Goal: Obtain resource: Obtain resource

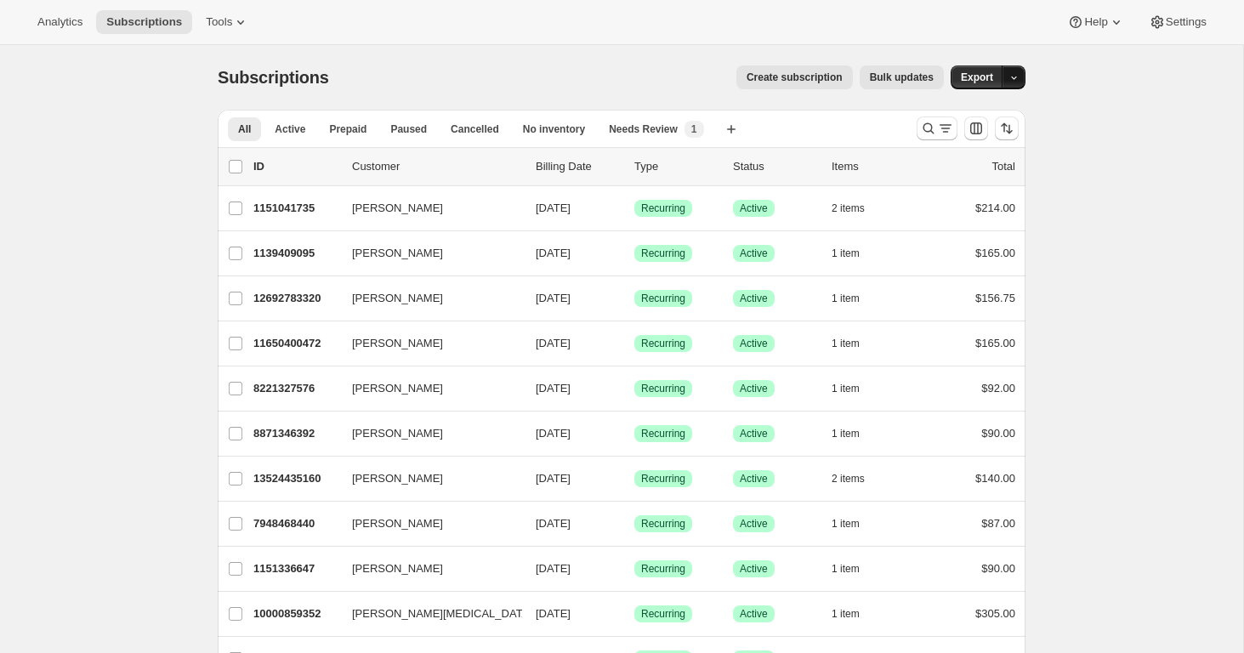
click at [1017, 78] on icon "button" at bounding box center [1014, 77] width 11 height 11
click at [476, 129] on span "Cancelled" at bounding box center [475, 129] width 48 height 14
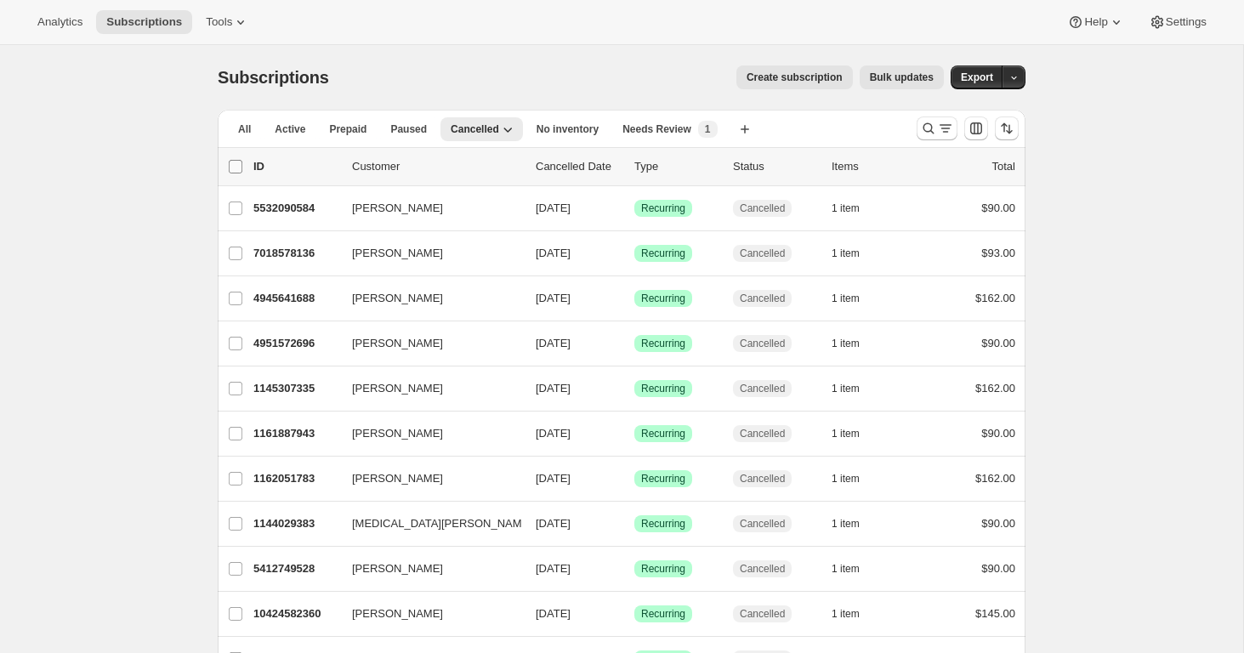
click at [235, 164] on input "0 selected" at bounding box center [236, 167] width 14 height 14
checkbox input "true"
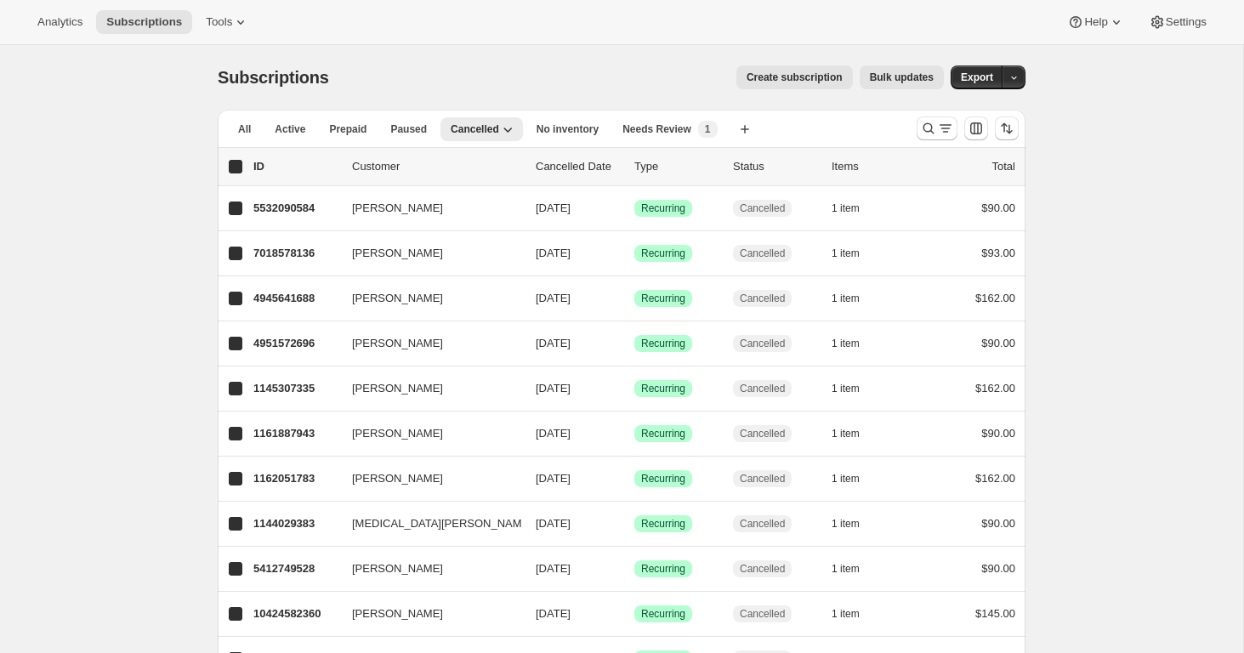
checkbox input "true"
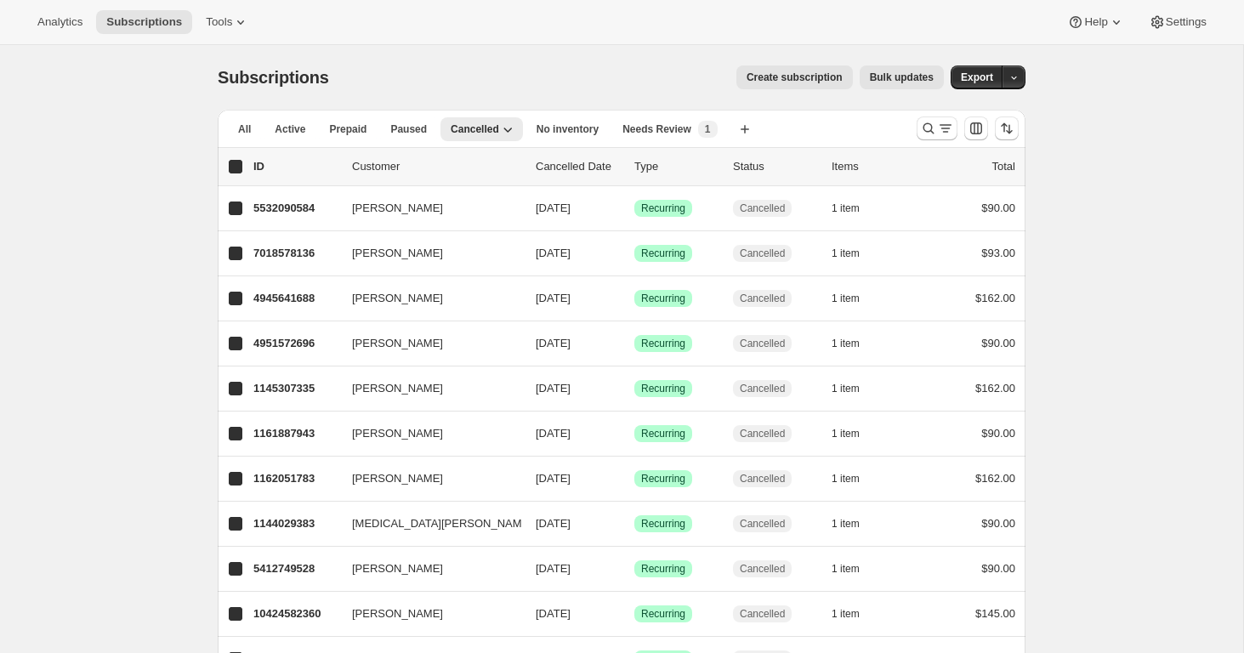
checkbox input "true"
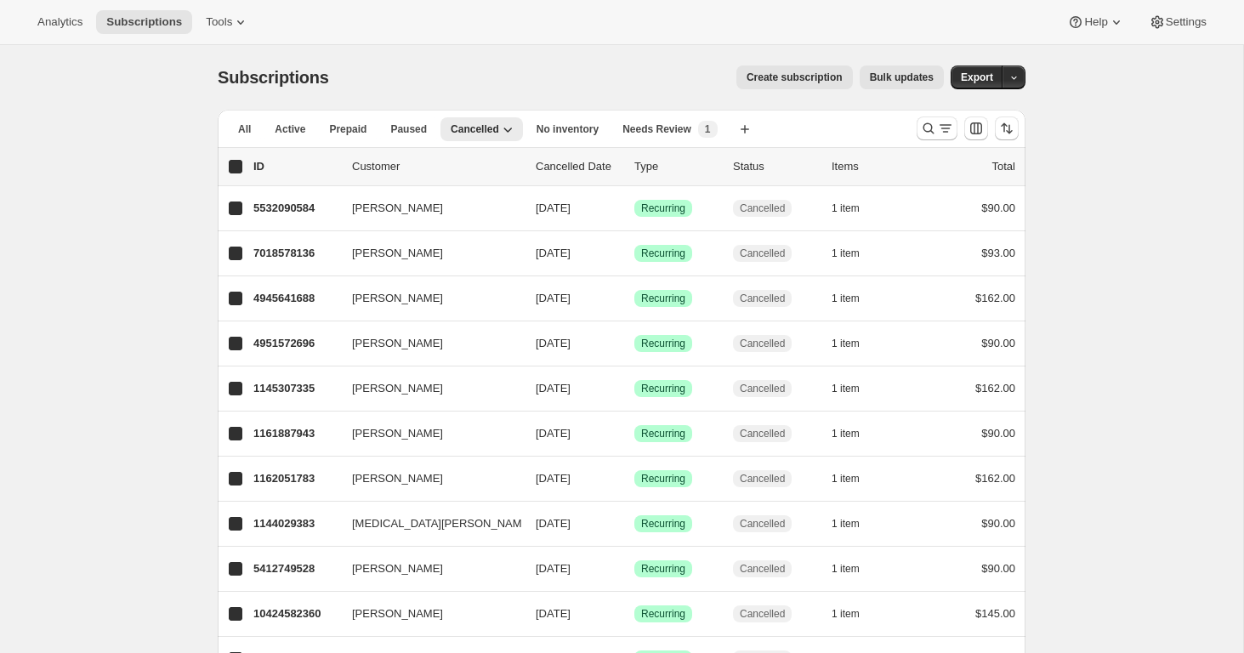
checkbox input "true"
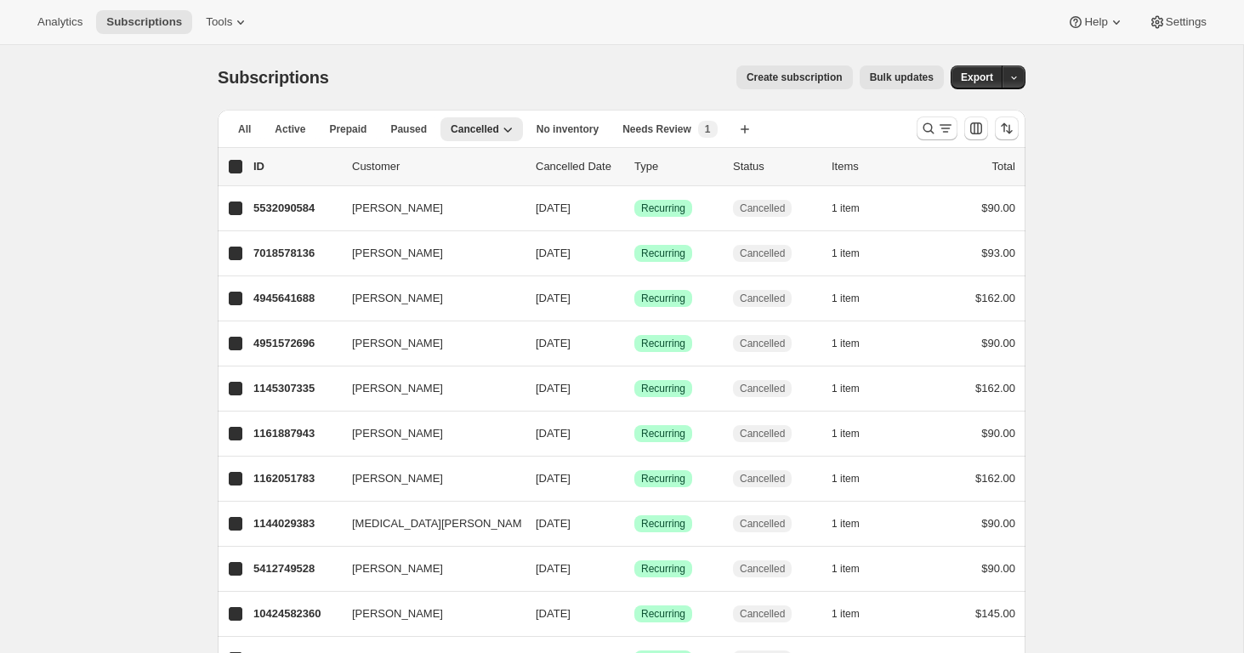
checkbox input "true"
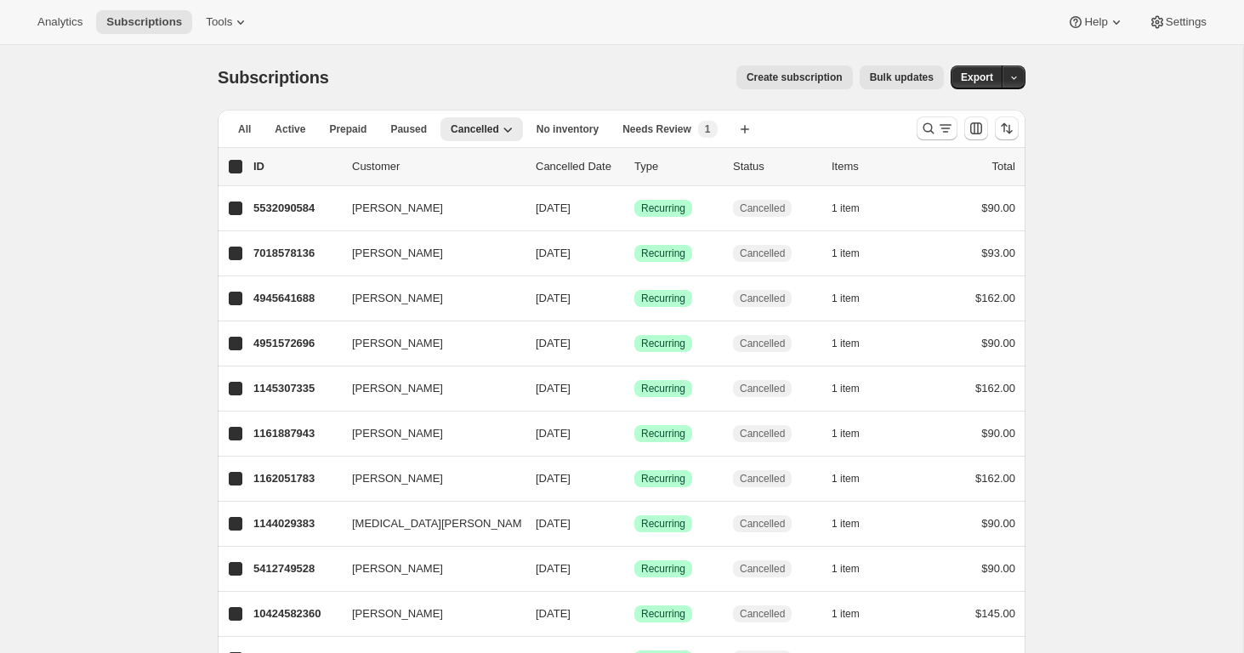
checkbox input "true"
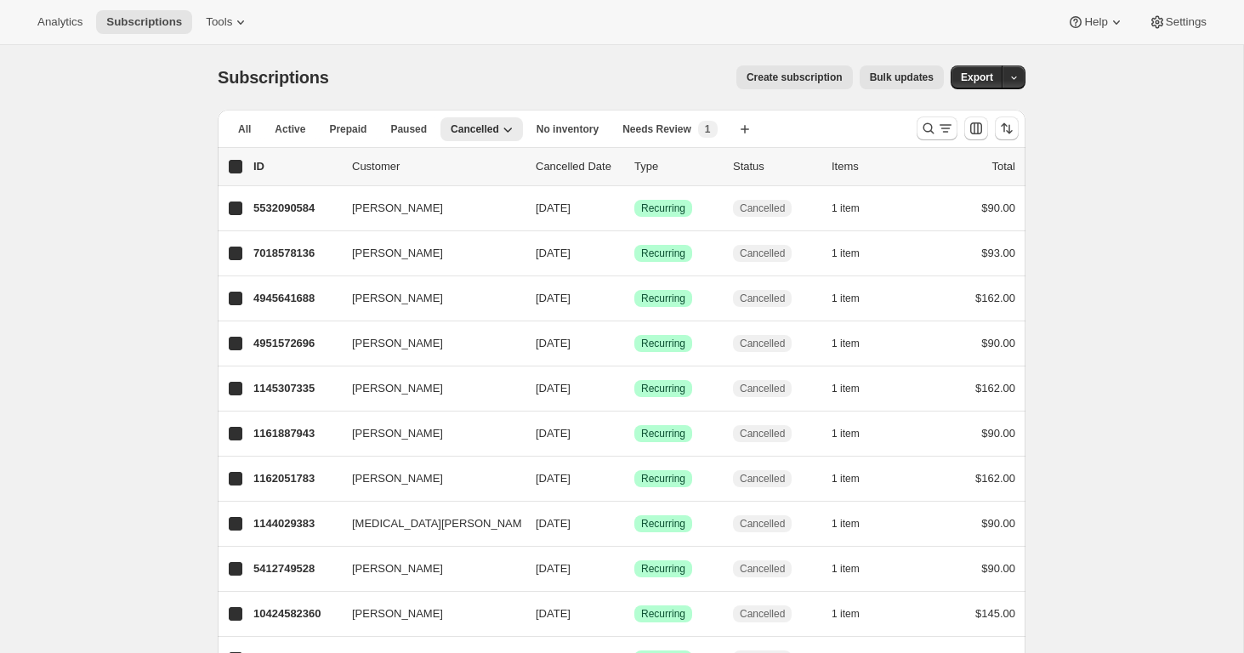
checkbox input "true"
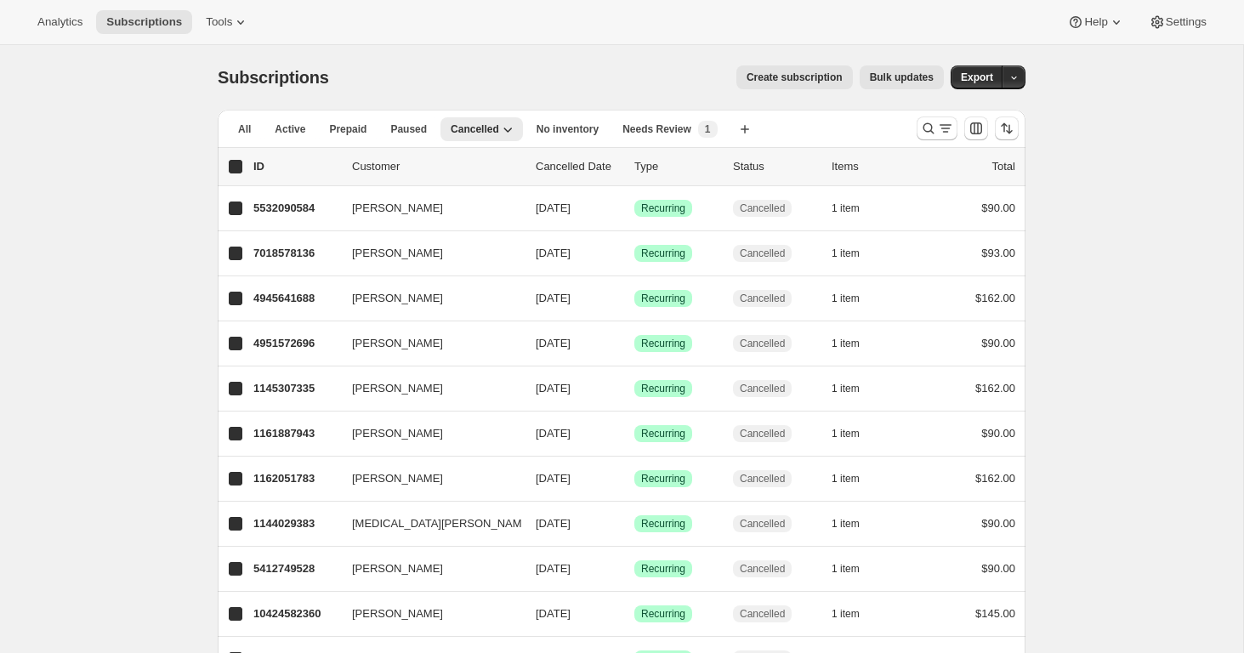
checkbox input "true"
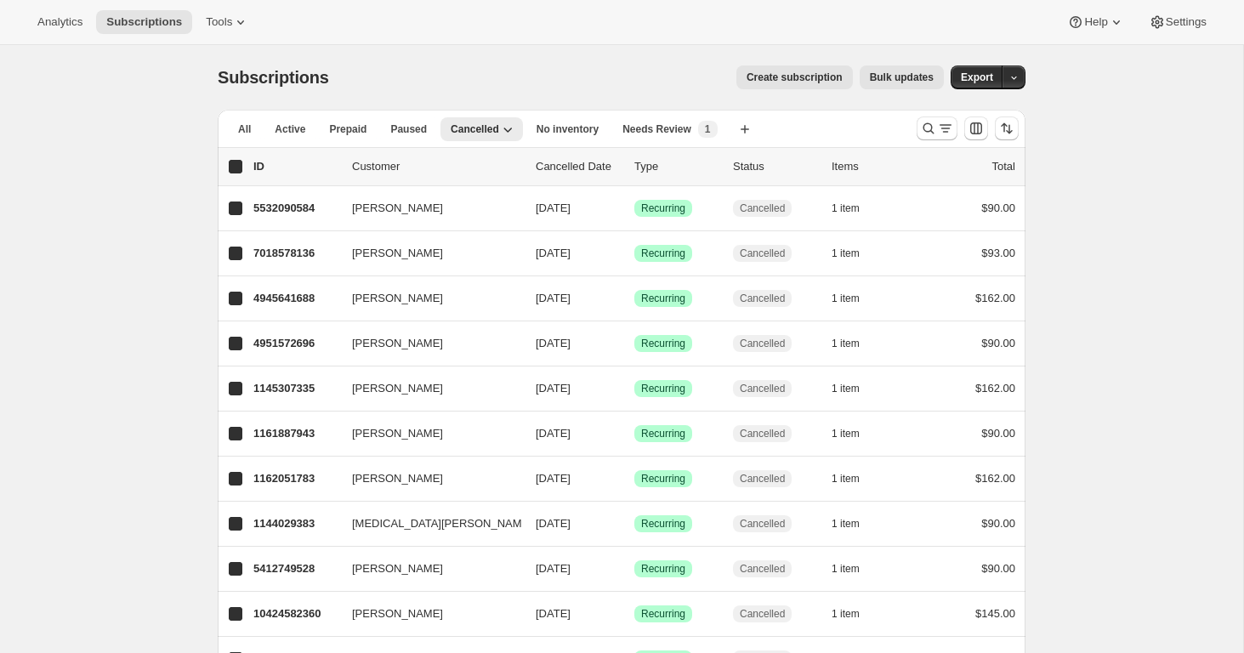
checkbox input "true"
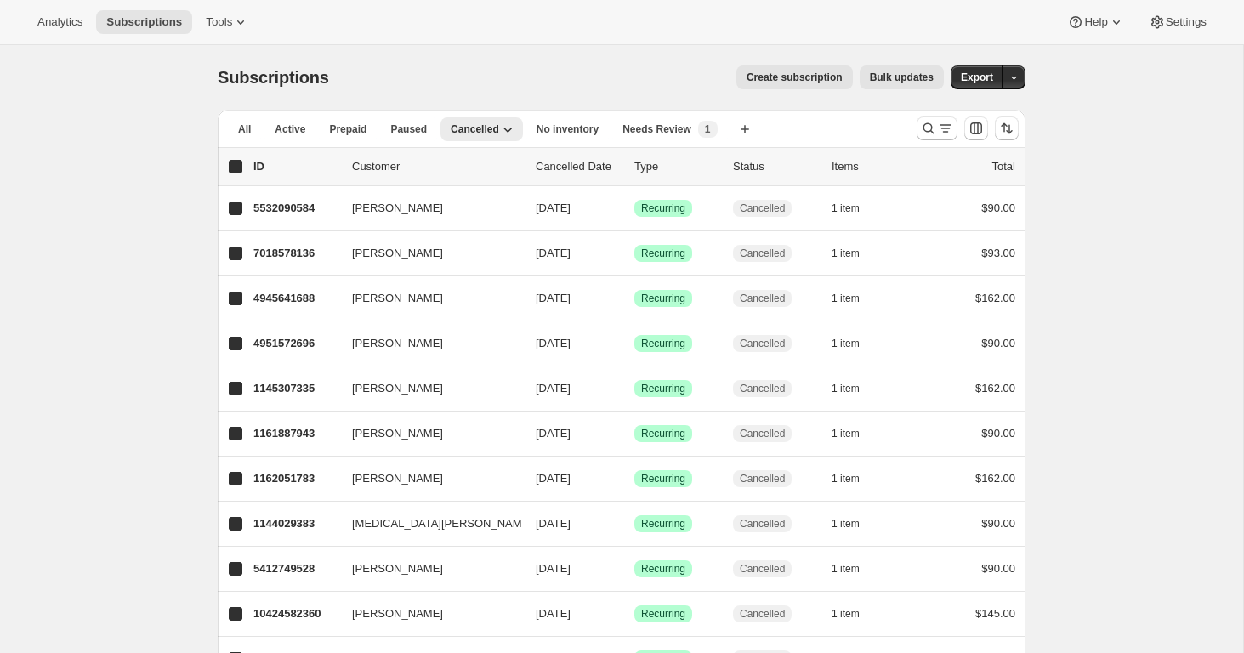
checkbox input "true"
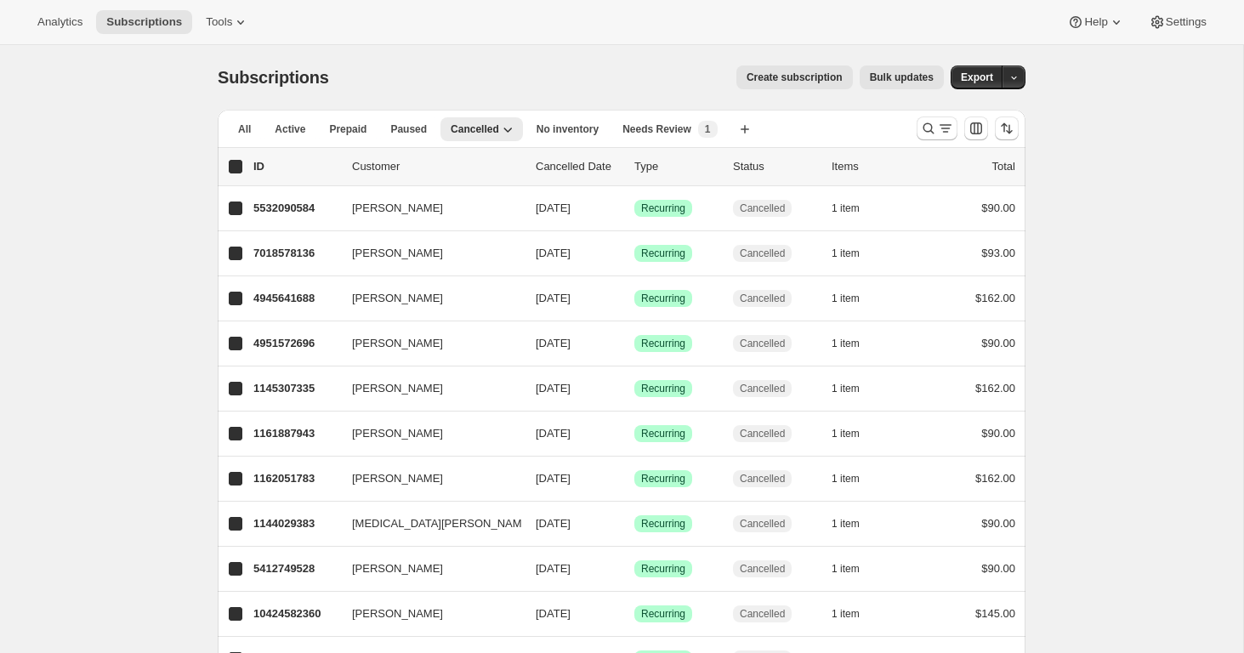
checkbox input "true"
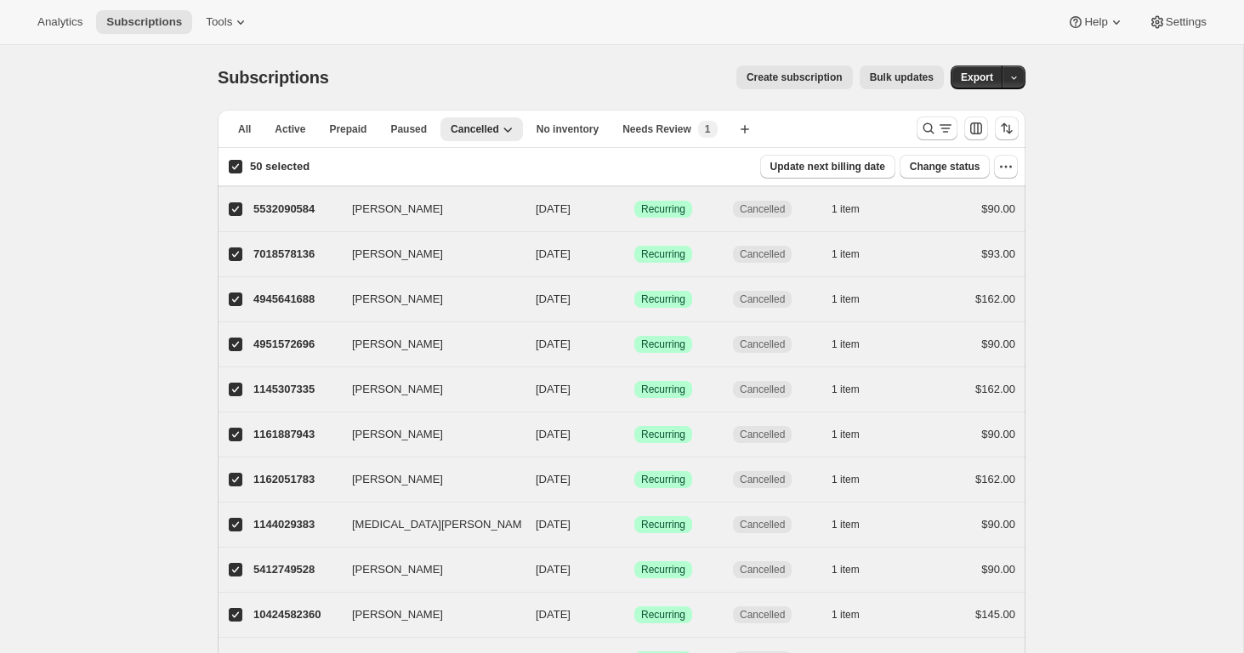
click at [235, 167] on input "50 selected" at bounding box center [236, 167] width 14 height 14
checkbox input "false"
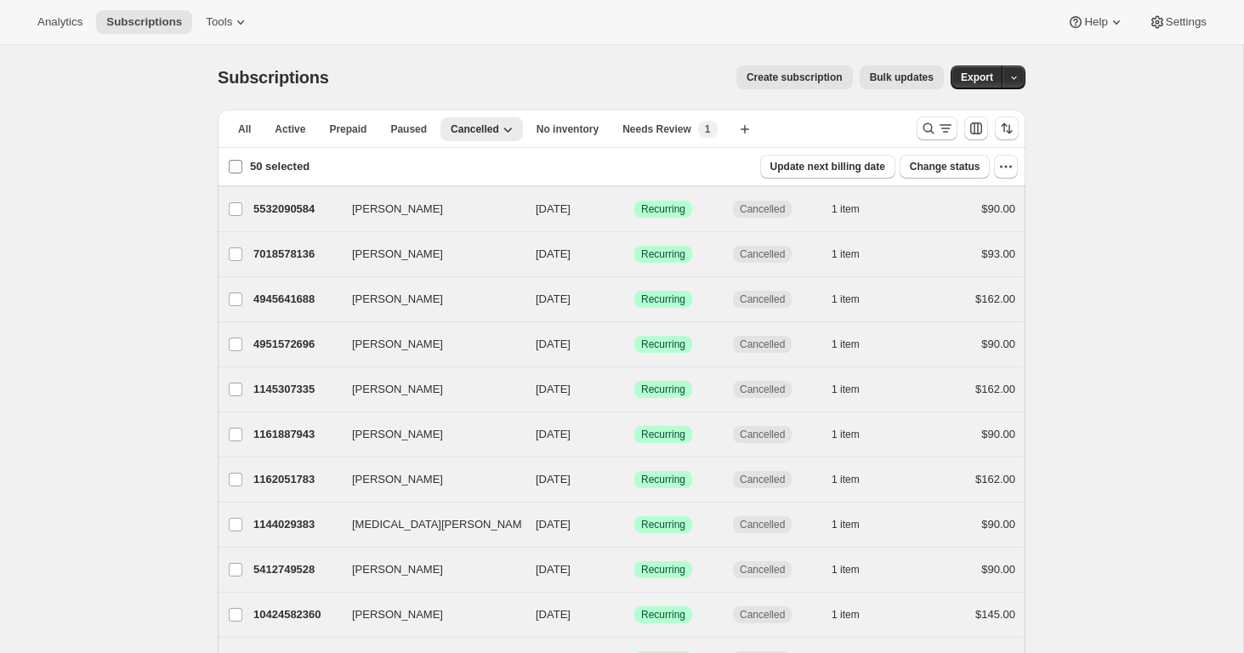
checkbox input "false"
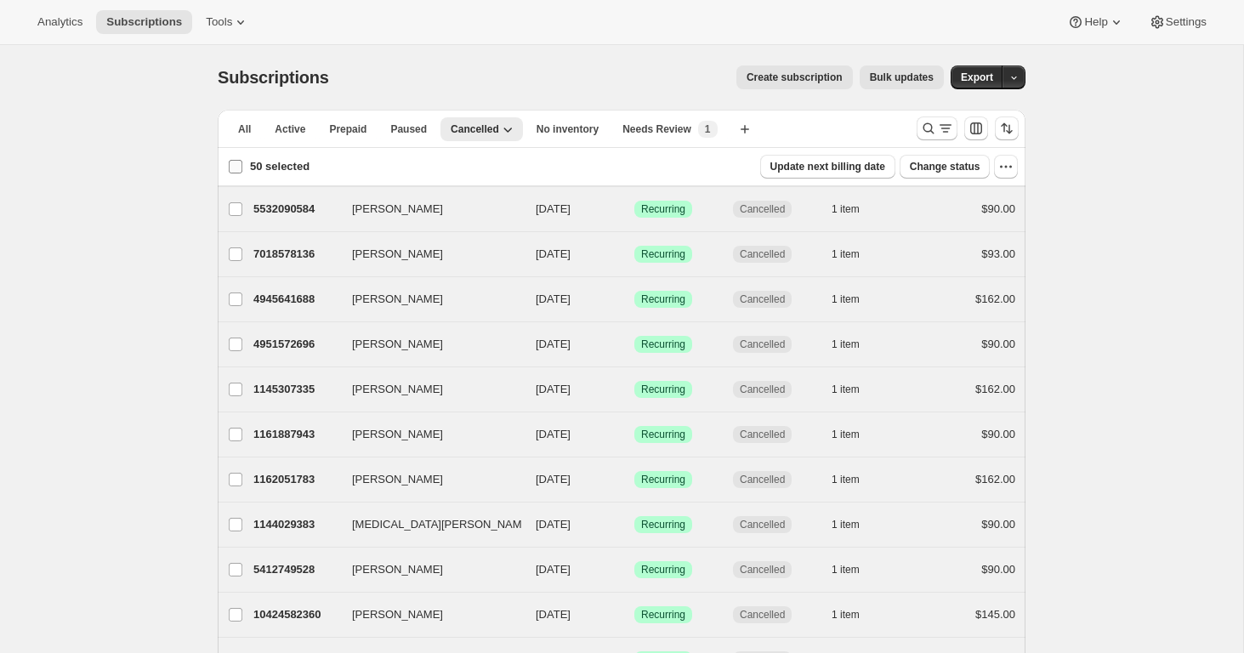
checkbox input "false"
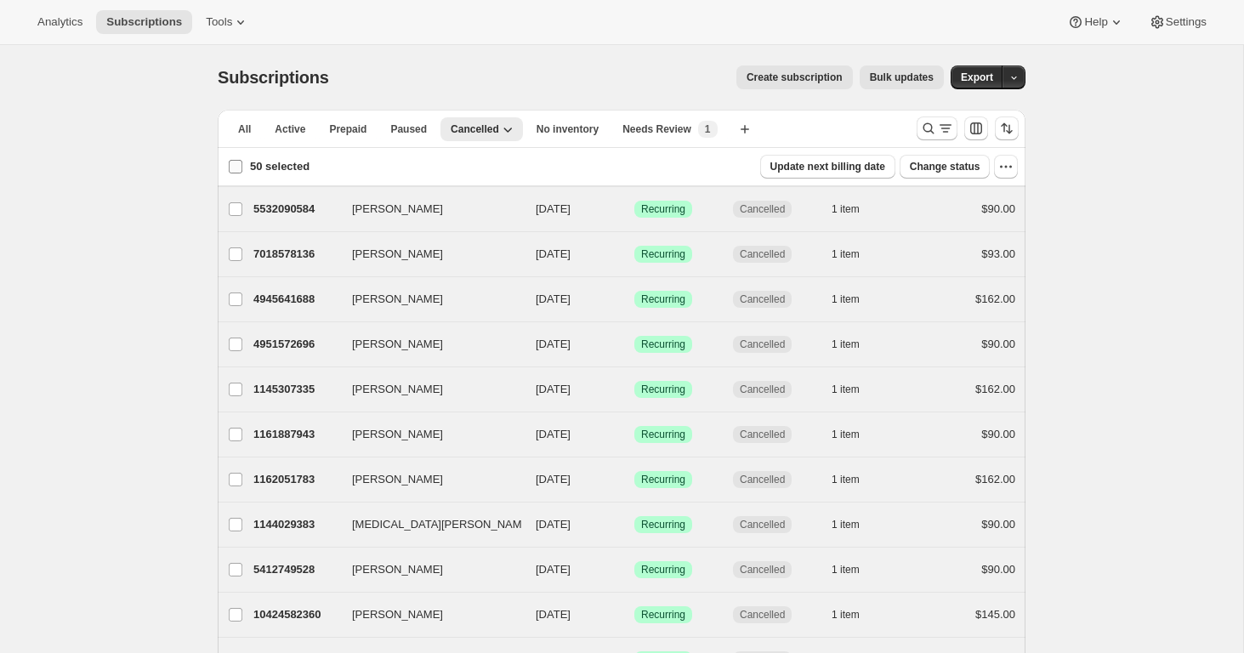
checkbox input "false"
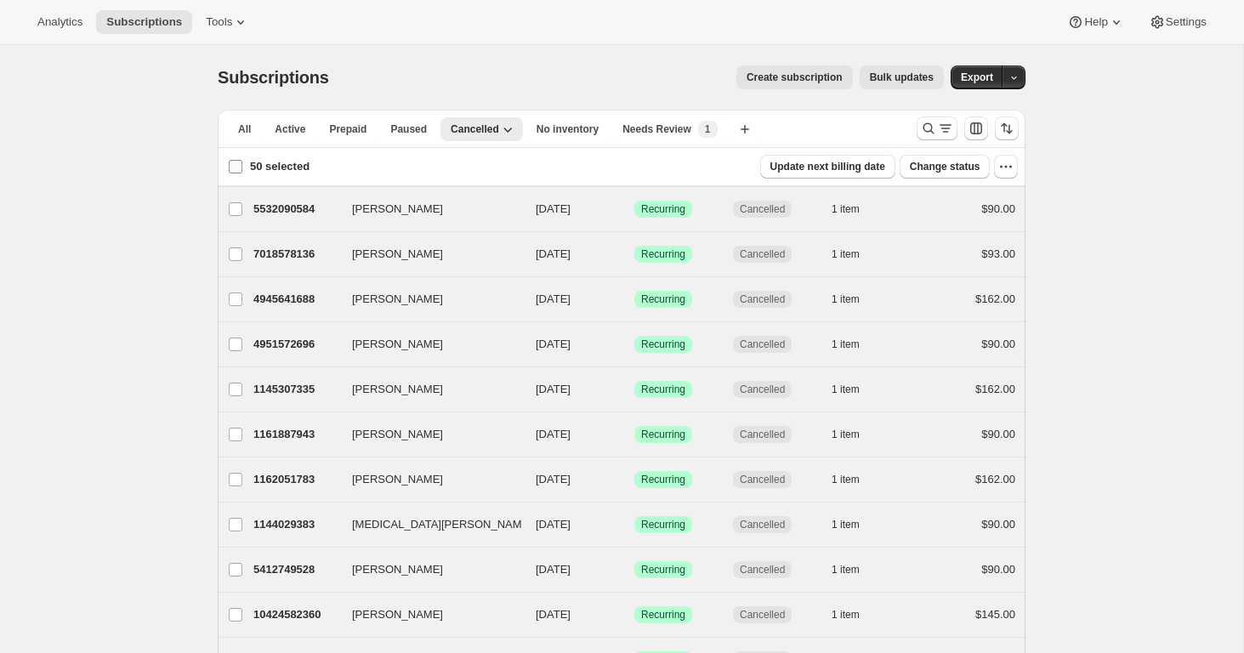
checkbox input "false"
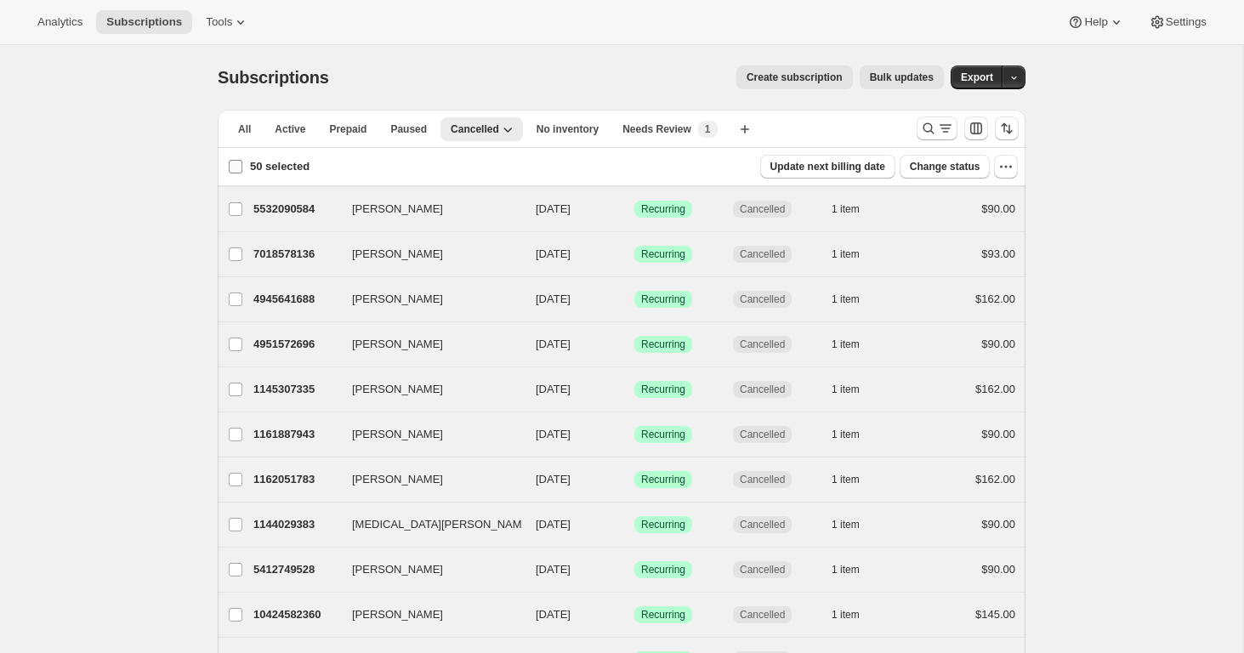
checkbox input "false"
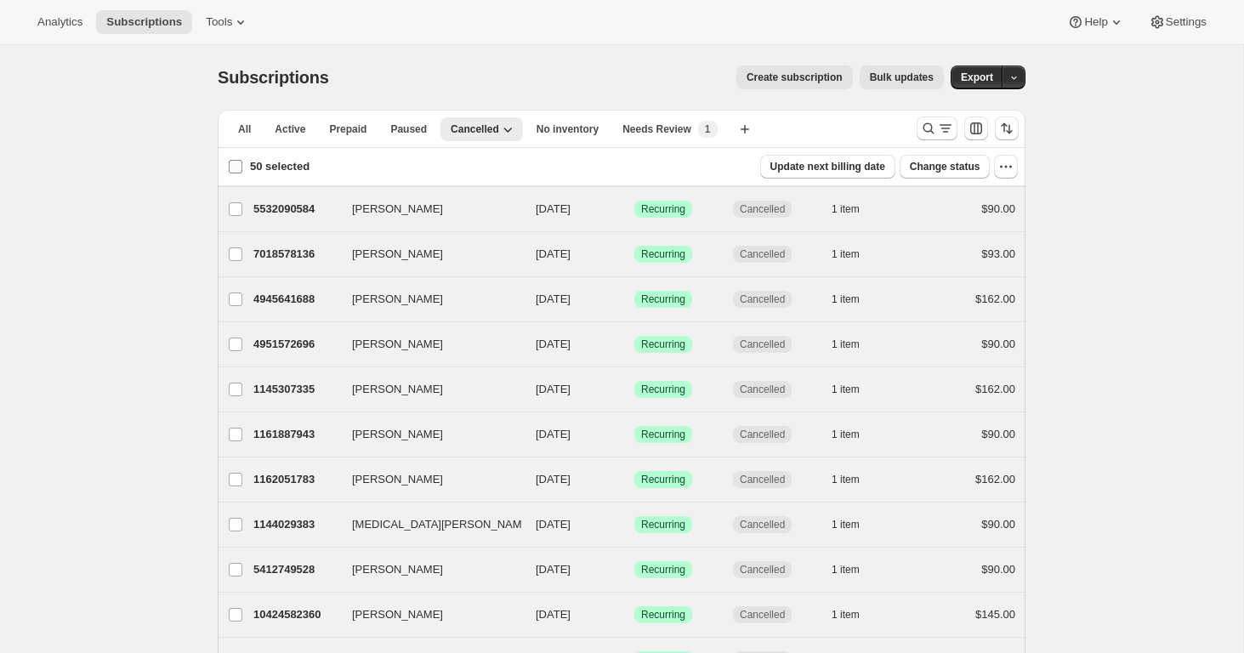
checkbox input "false"
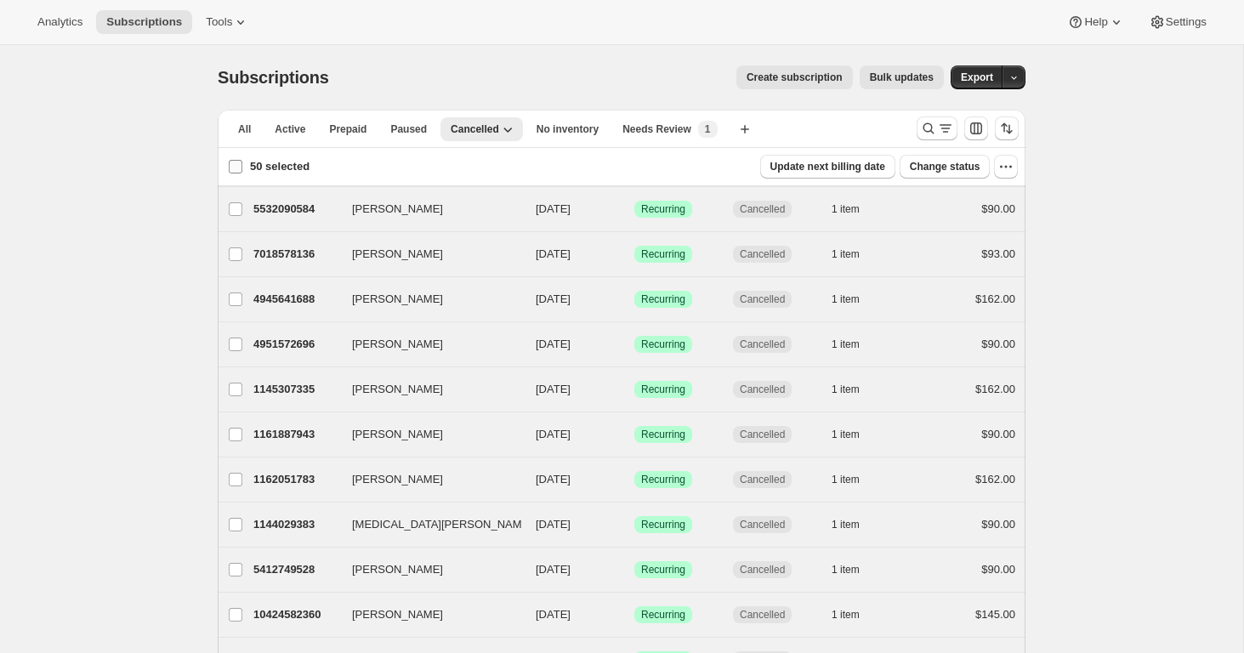
checkbox input "false"
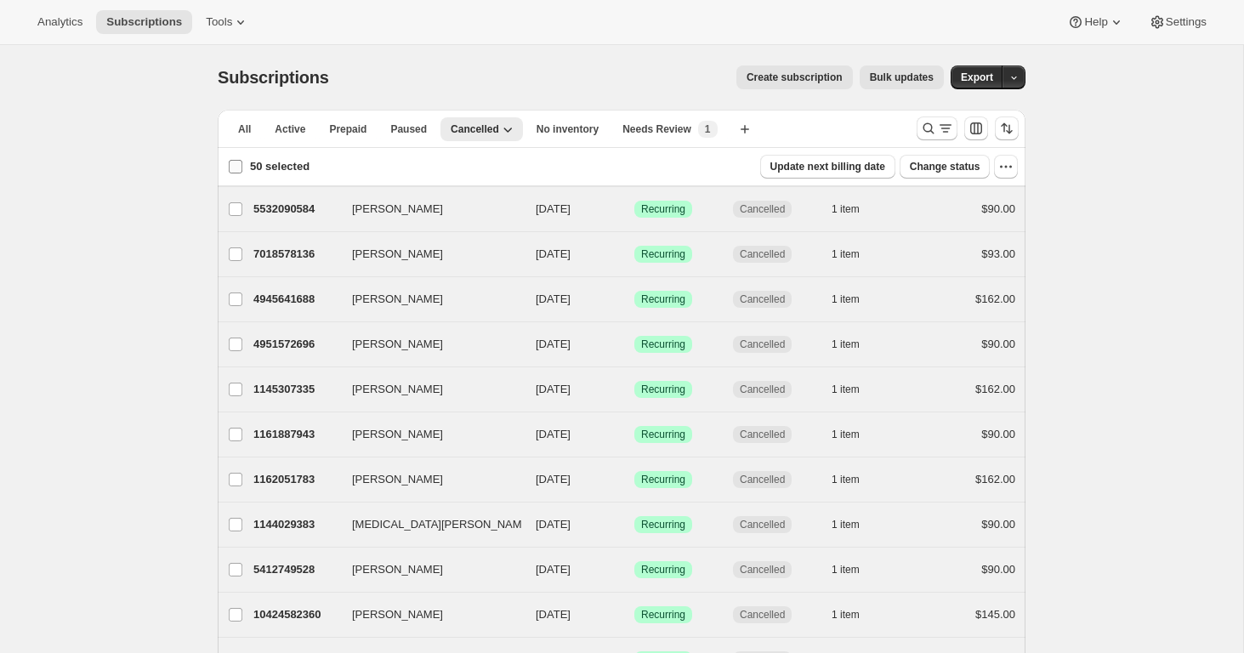
checkbox input "false"
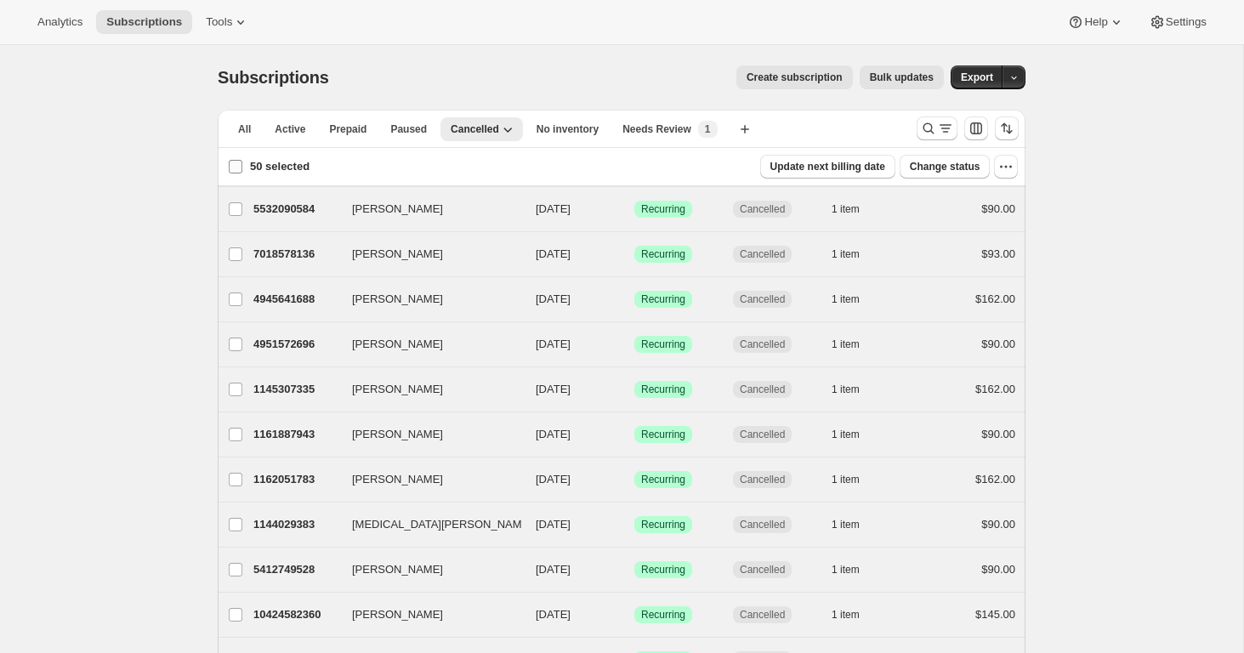
checkbox input "false"
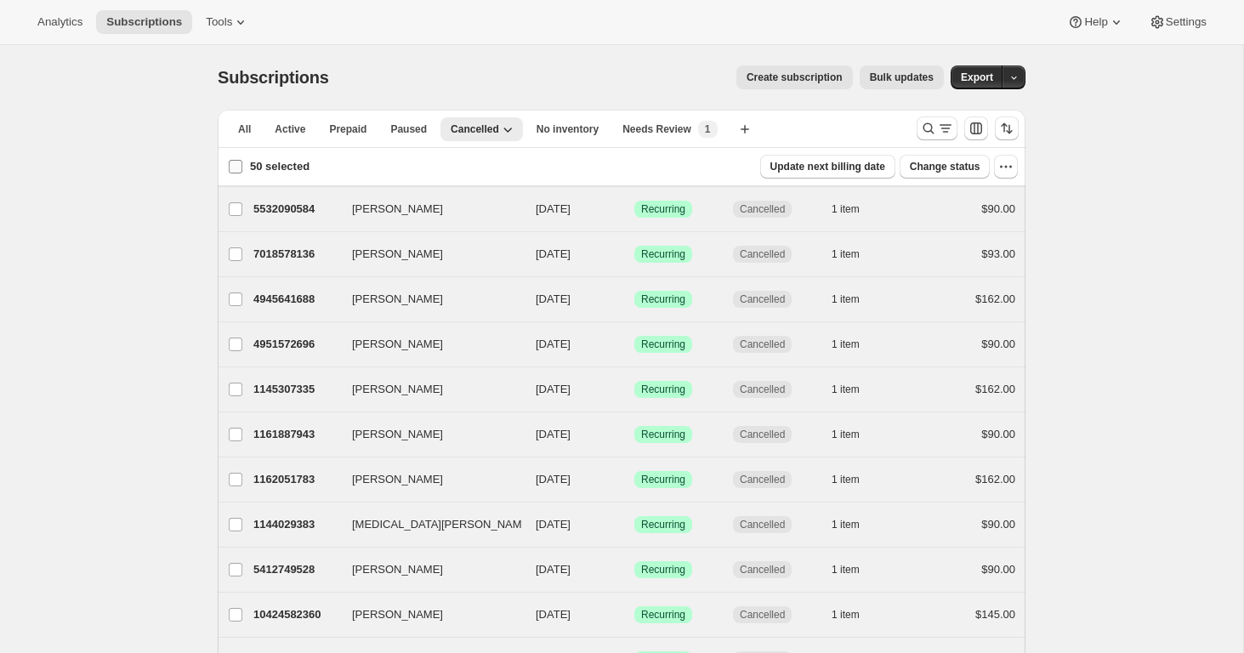
checkbox input "false"
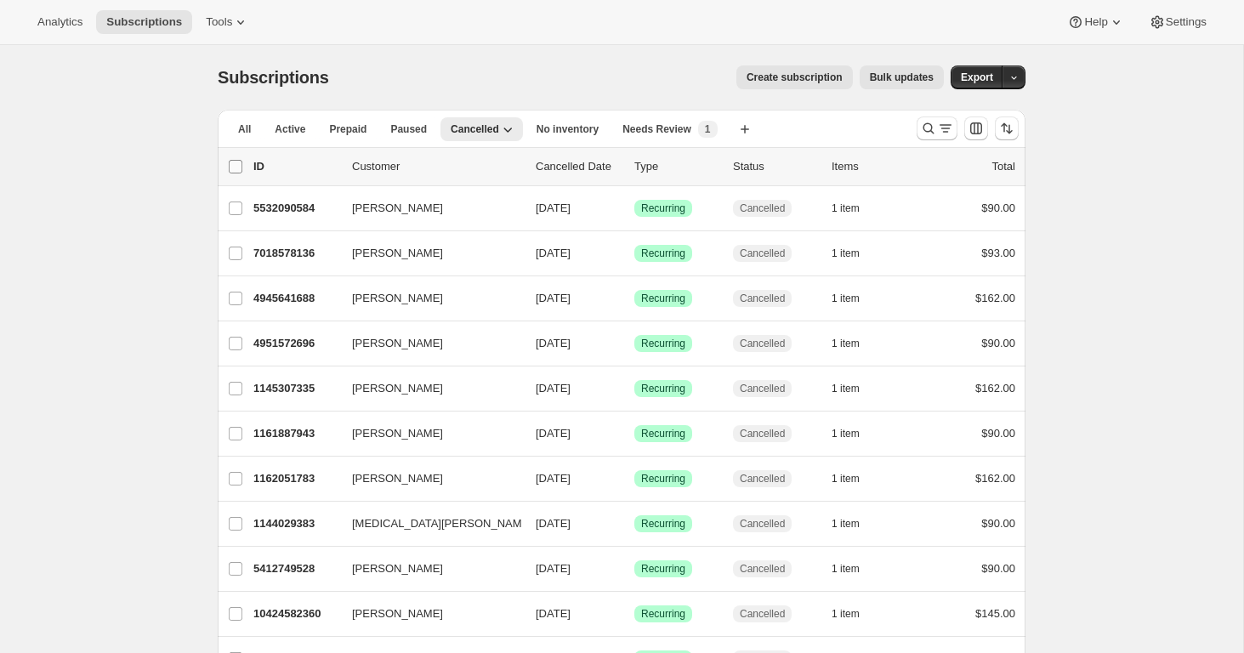
click at [233, 169] on input "0 selected" at bounding box center [236, 167] width 14 height 14
checkbox input "true"
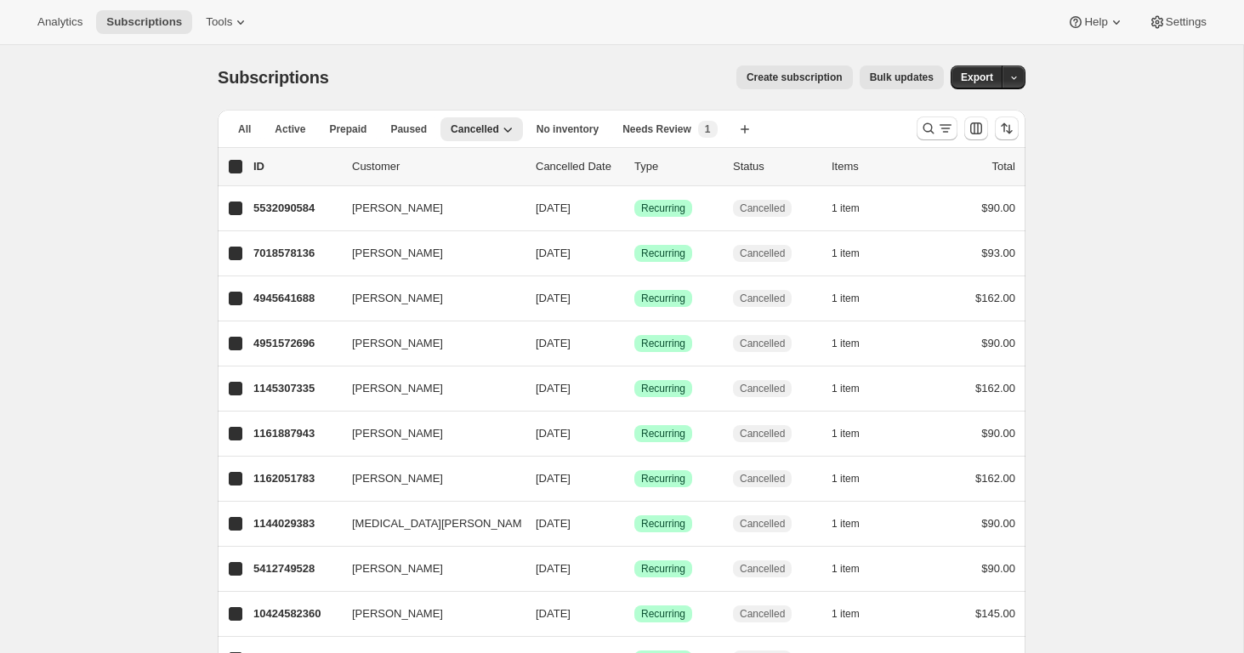
checkbox input "true"
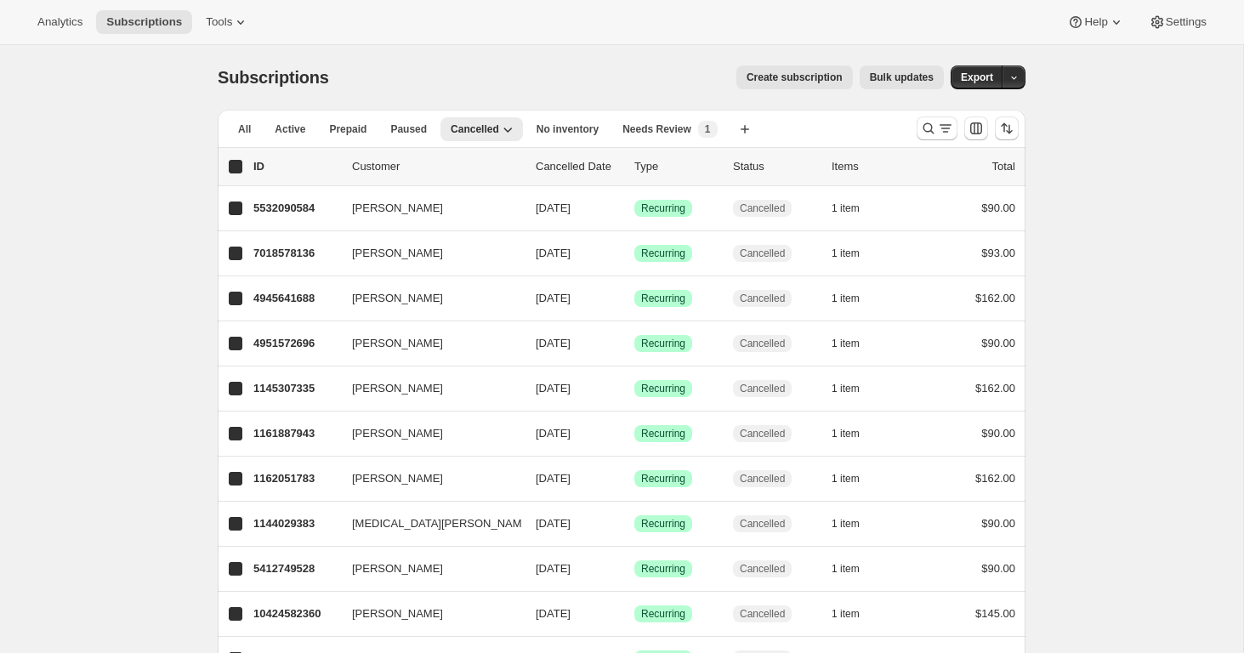
checkbox input "true"
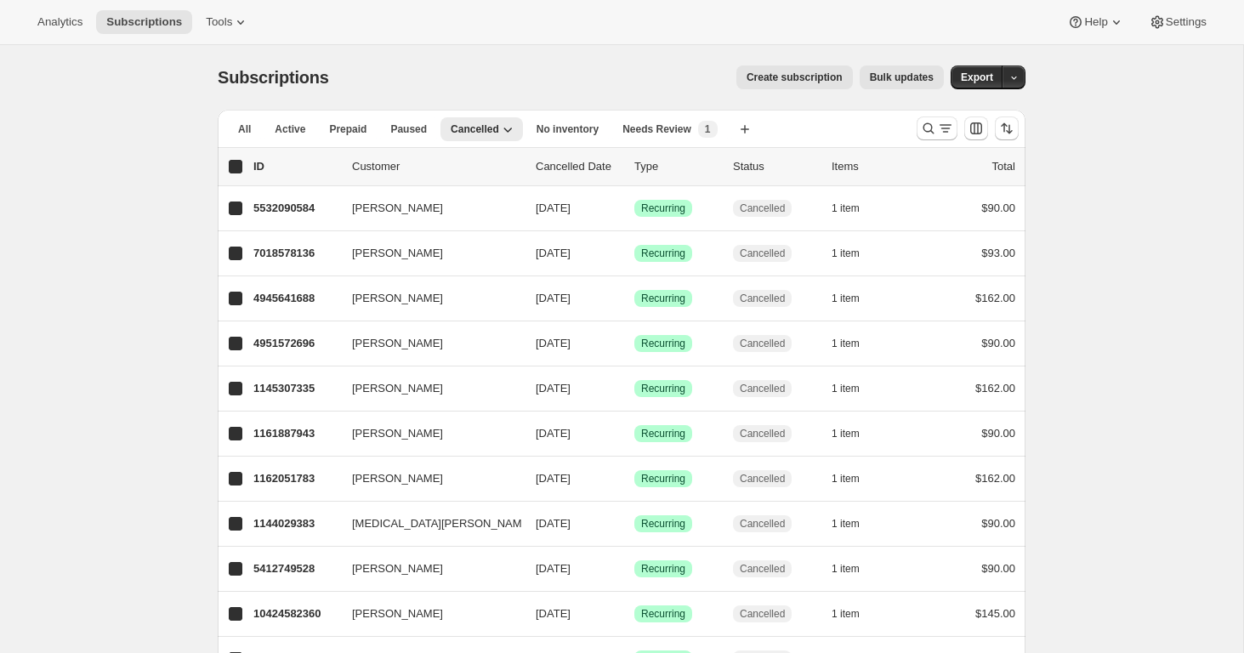
checkbox input "true"
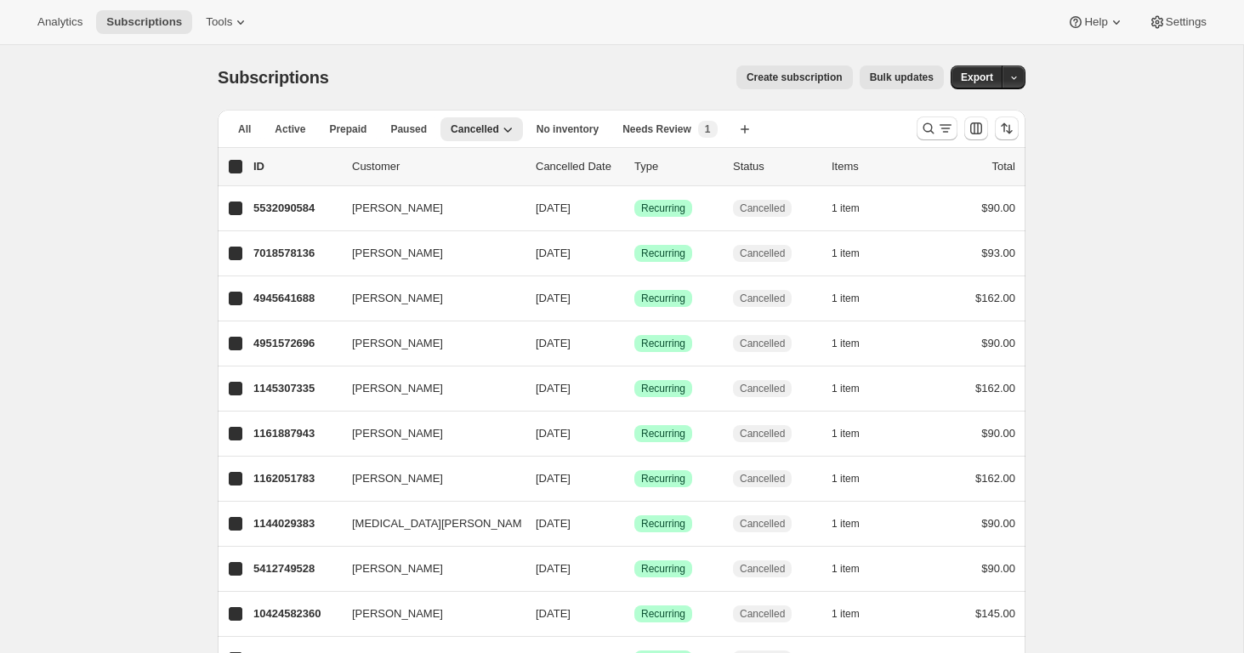
checkbox input "true"
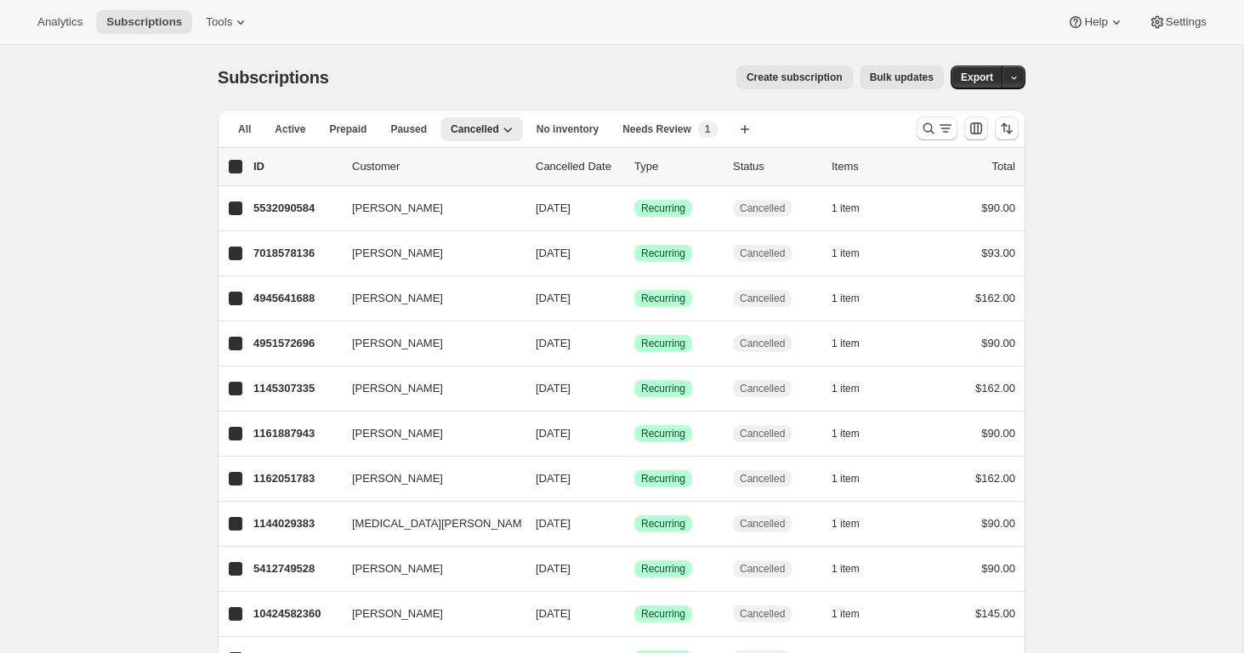
checkbox input "true"
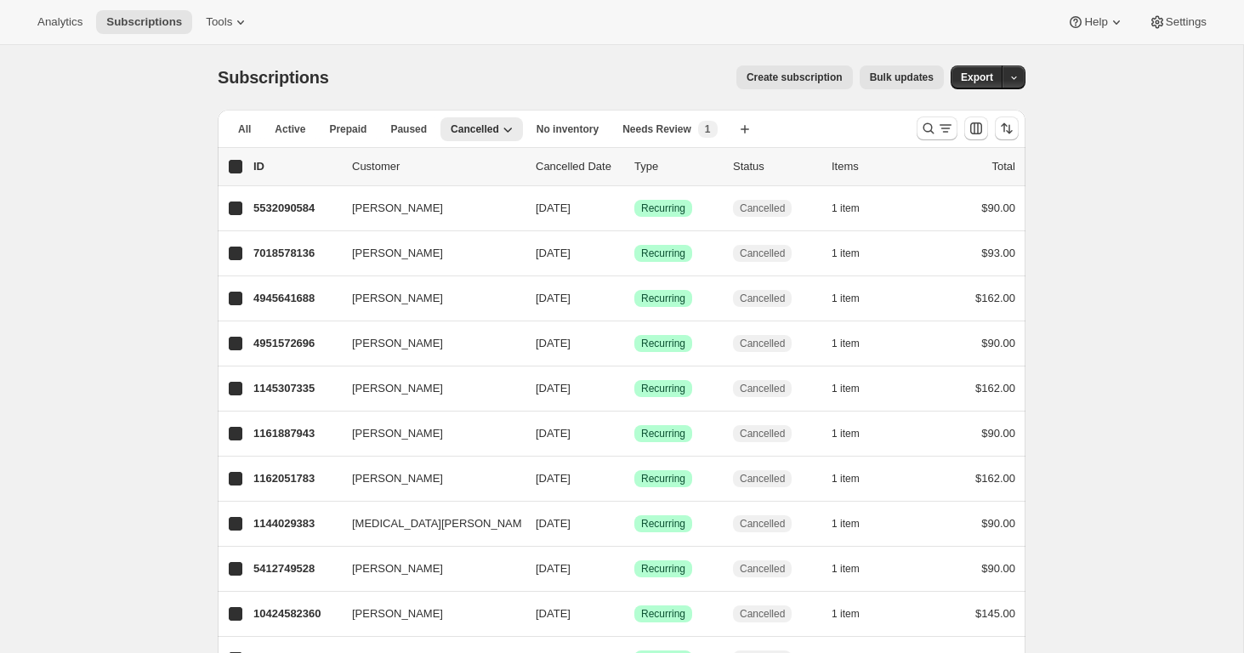
checkbox input "true"
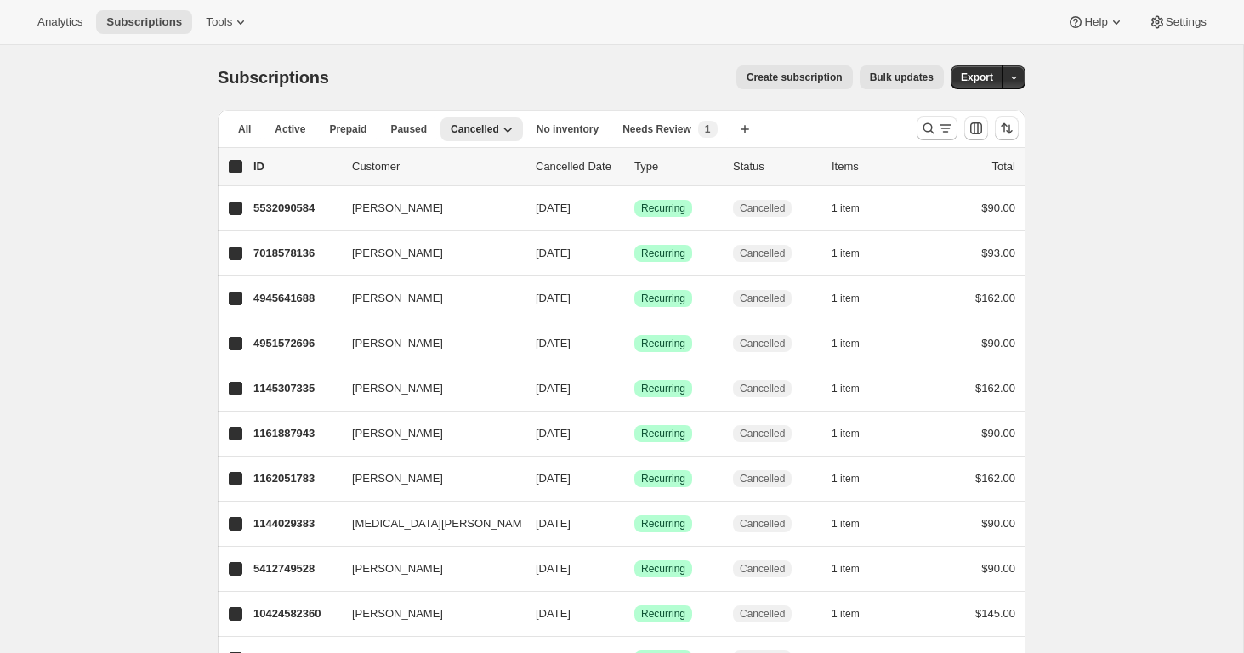
checkbox input "true"
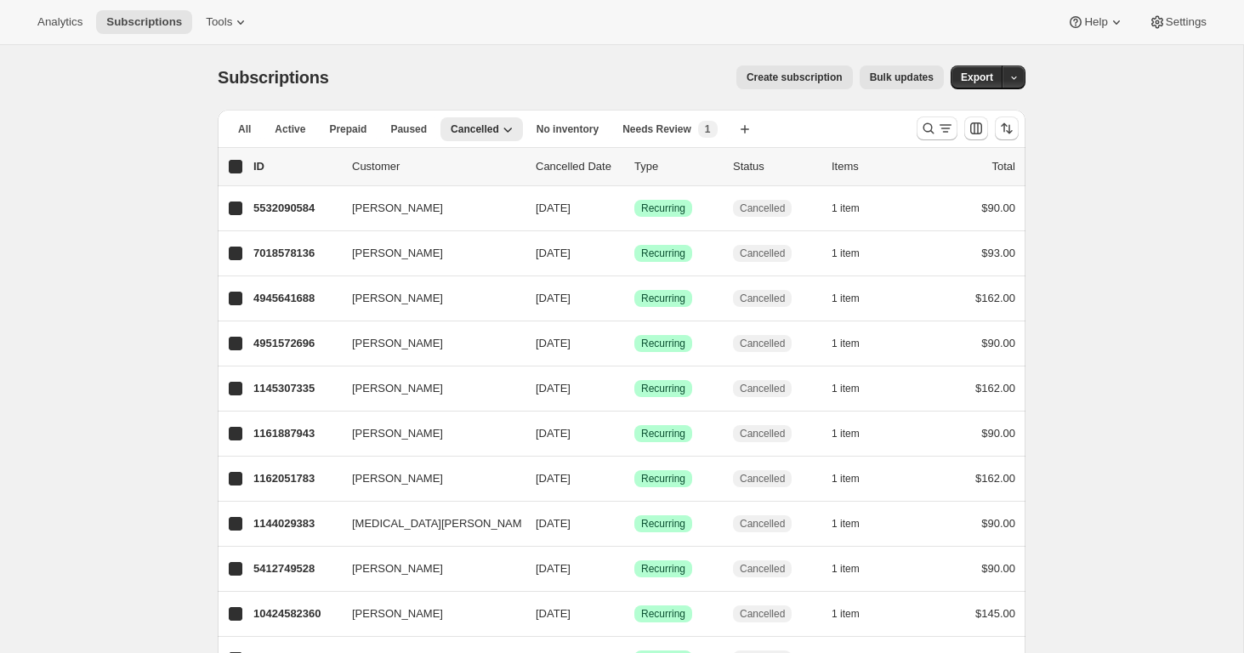
checkbox input "true"
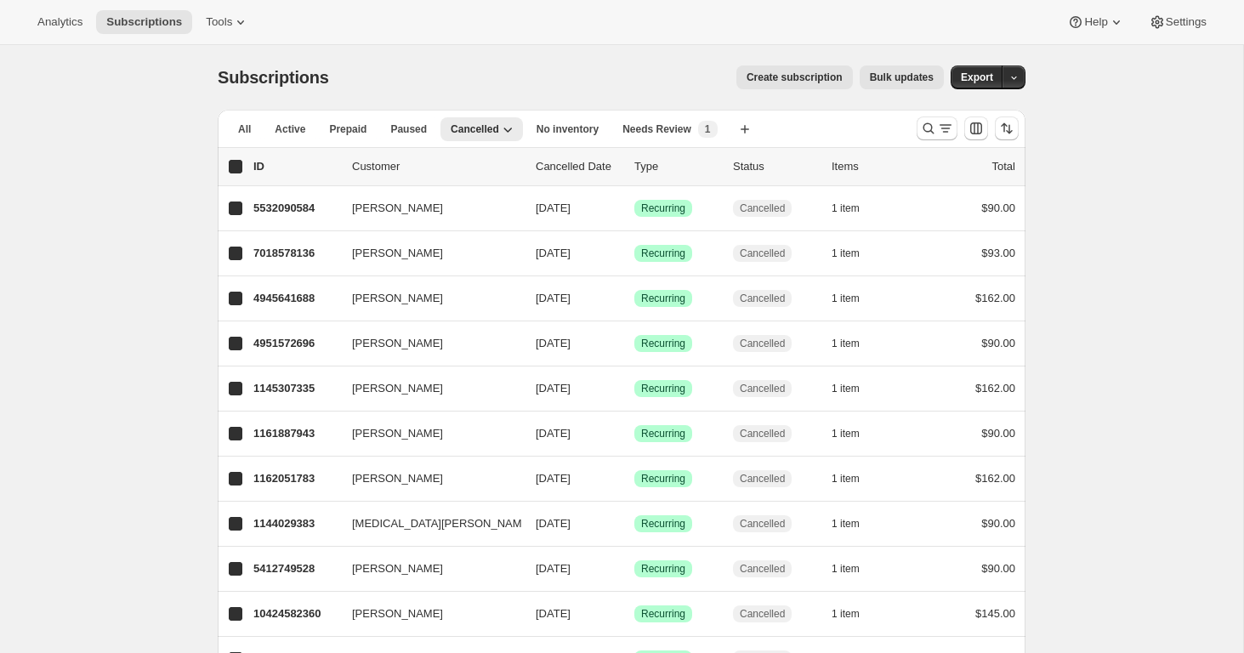
checkbox input "true"
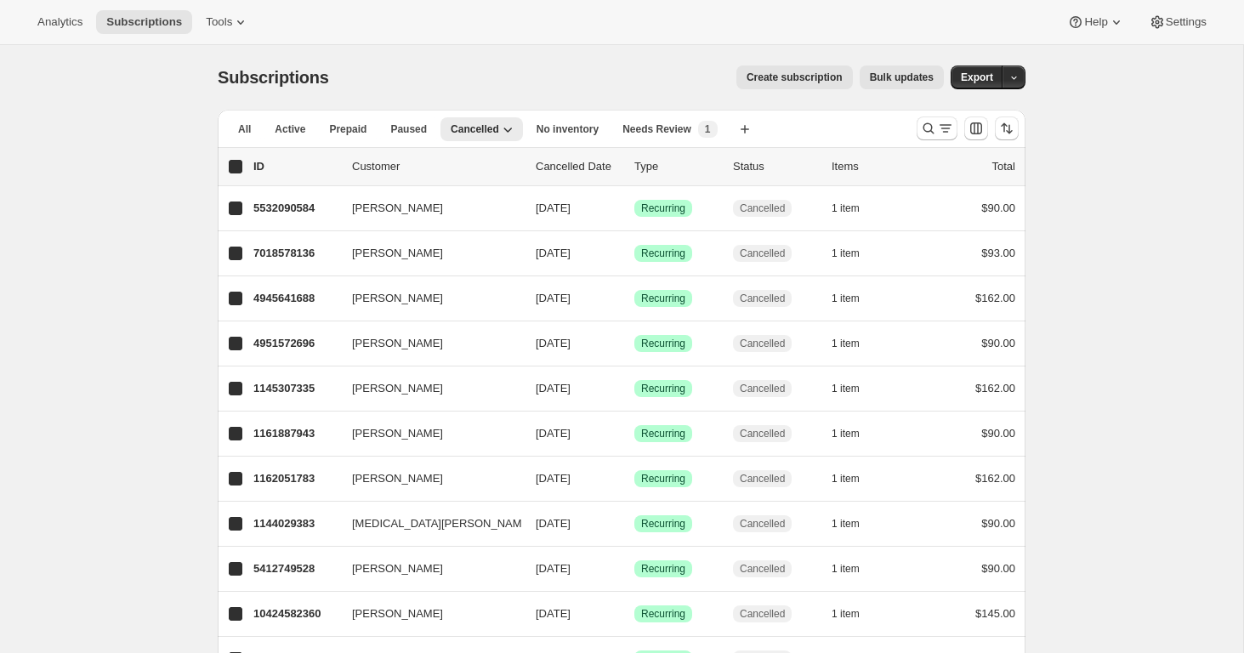
checkbox input "true"
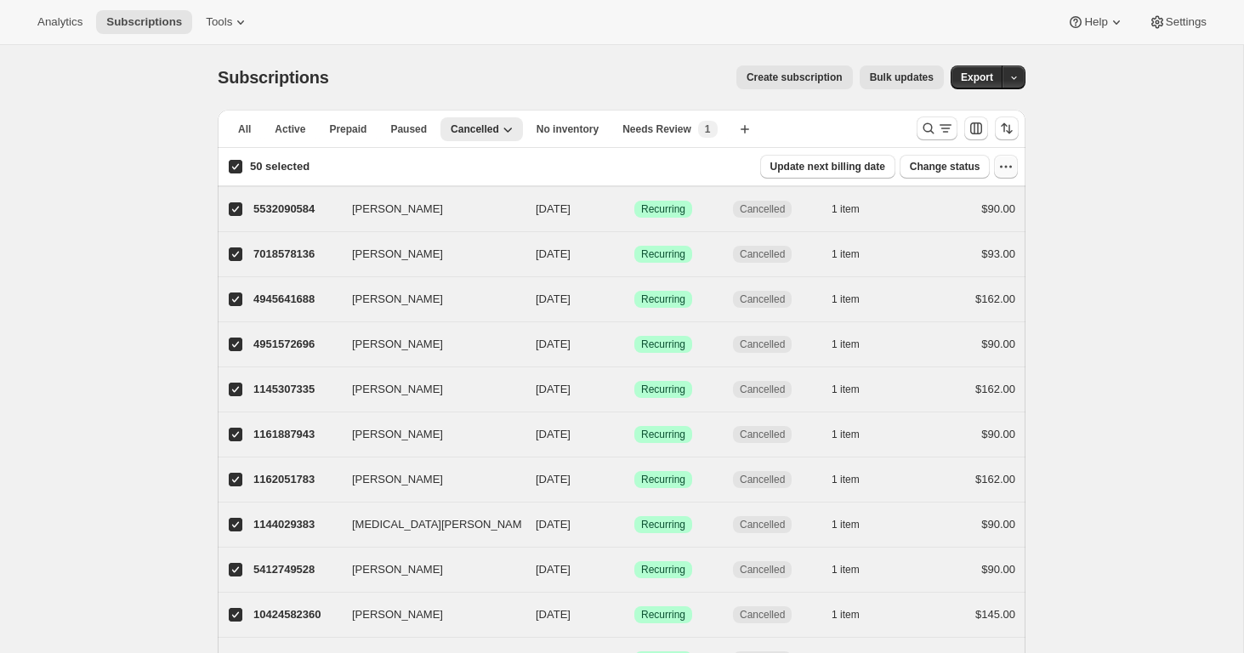
click at [1007, 167] on icon "button" at bounding box center [1006, 167] width 3 height 3
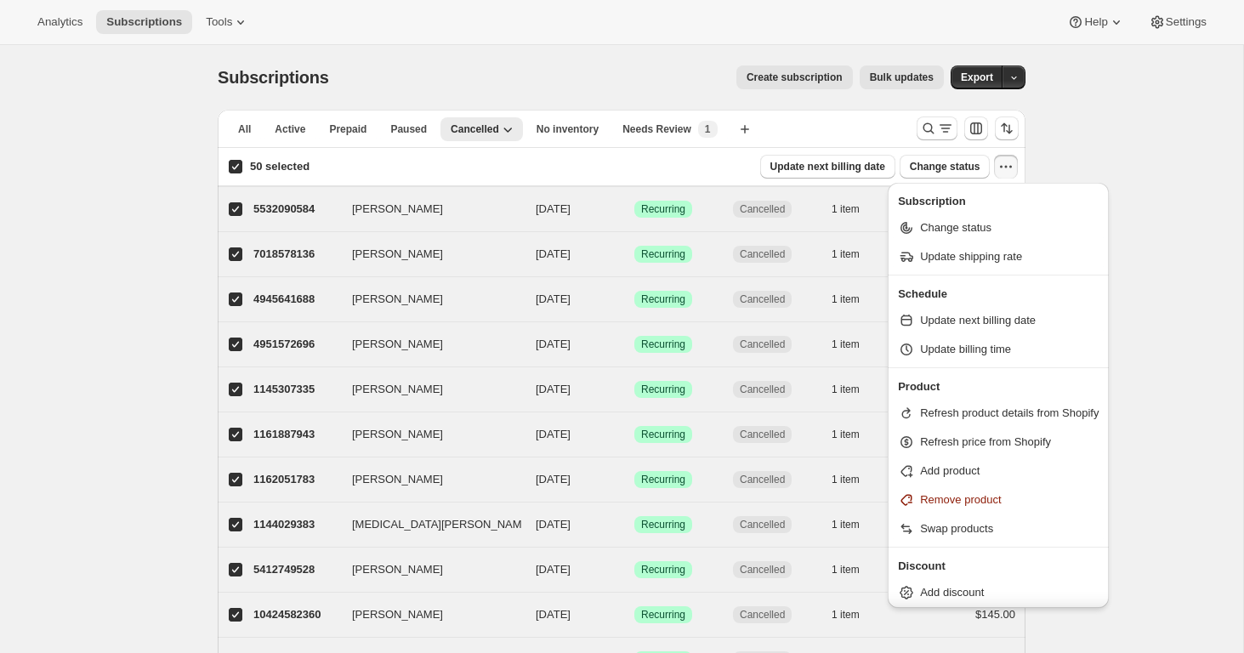
click at [1006, 167] on icon "button" at bounding box center [1006, 167] width 3 height 3
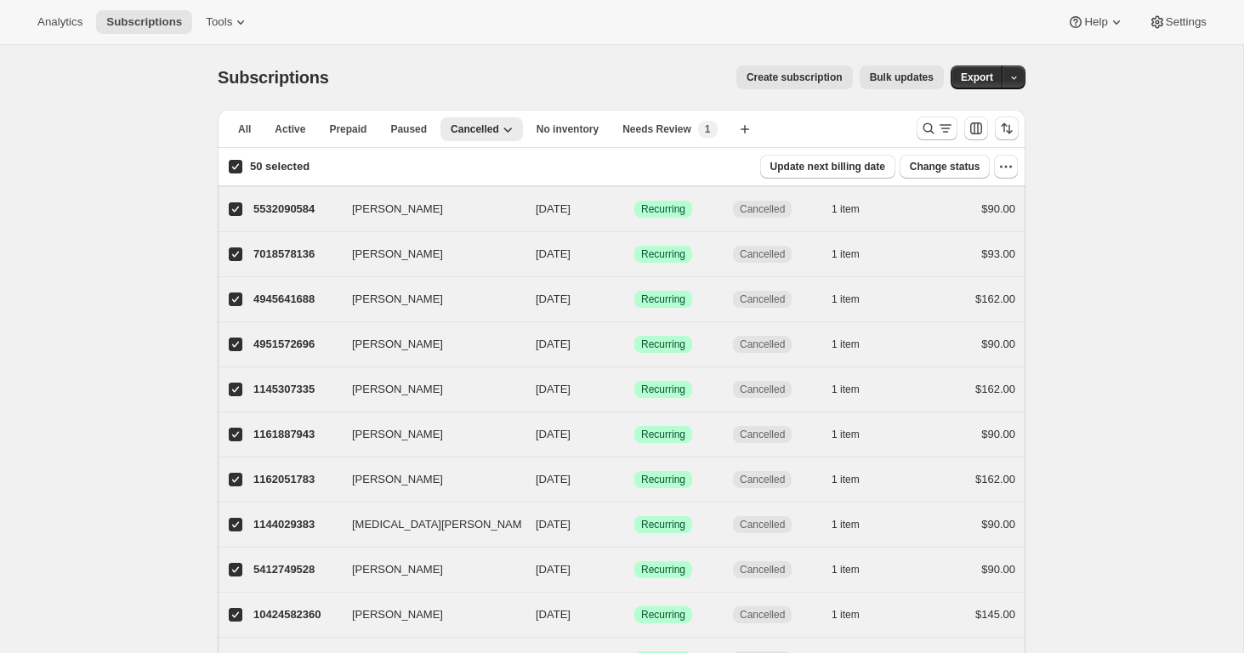
click at [228, 173] on span at bounding box center [235, 166] width 15 height 15
click at [229, 173] on input "50 selected" at bounding box center [236, 167] width 14 height 14
checkbox input "false"
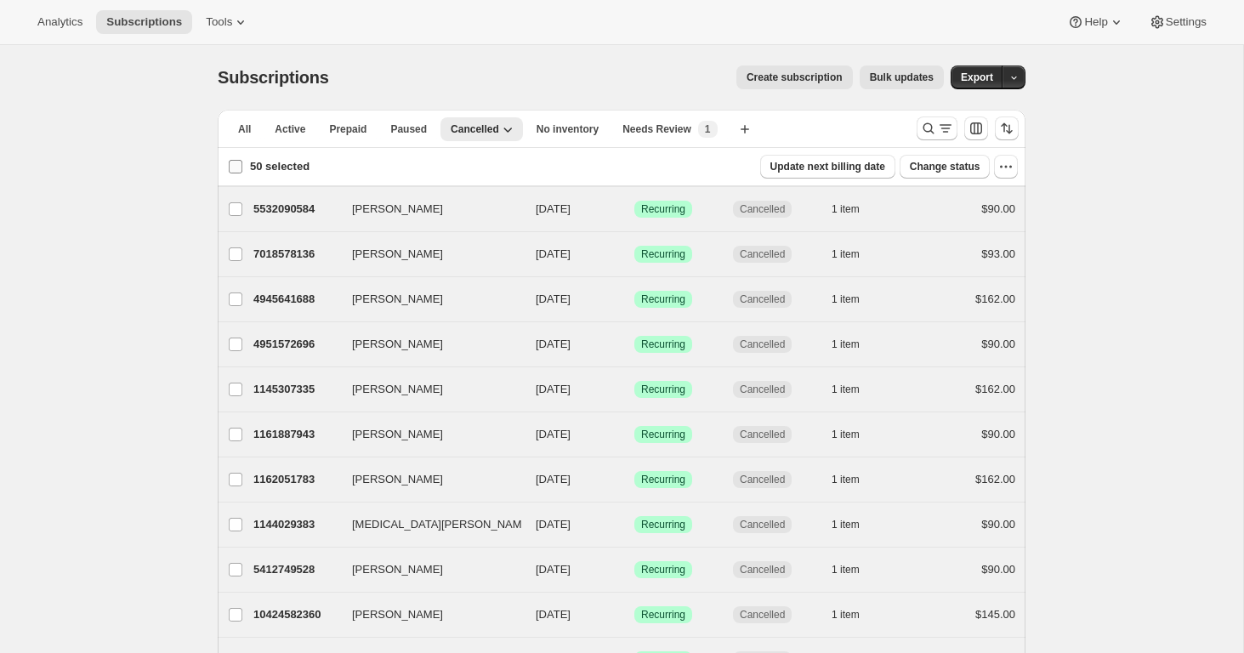
checkbox input "false"
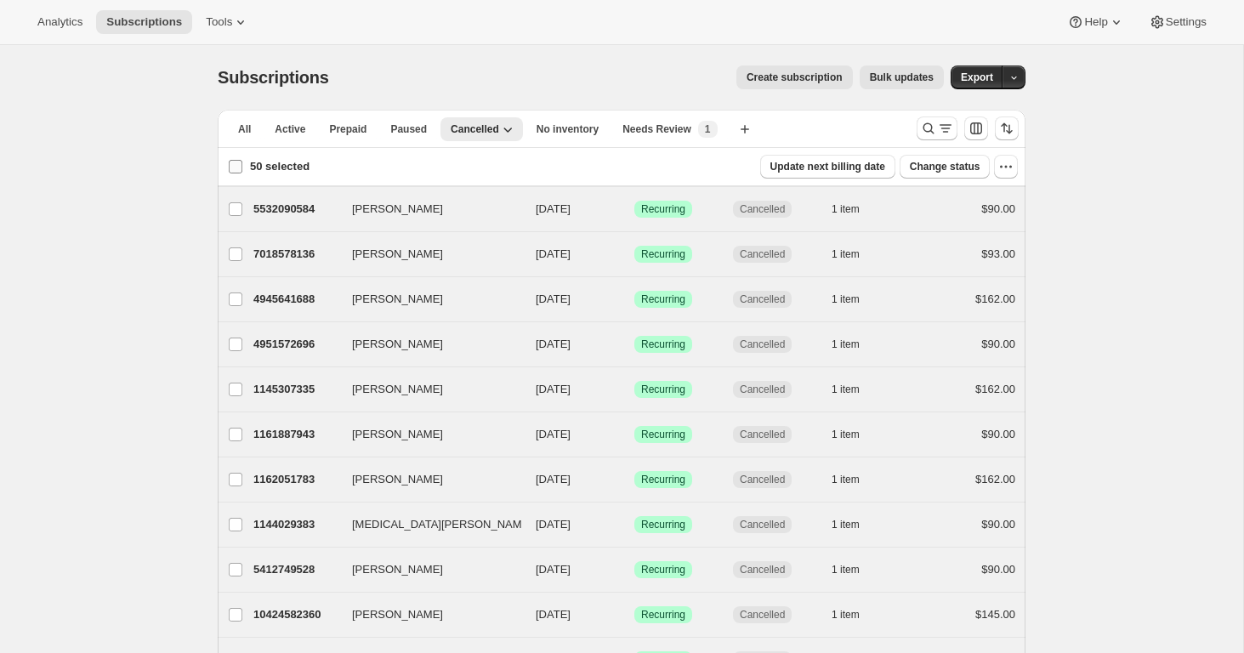
checkbox input "false"
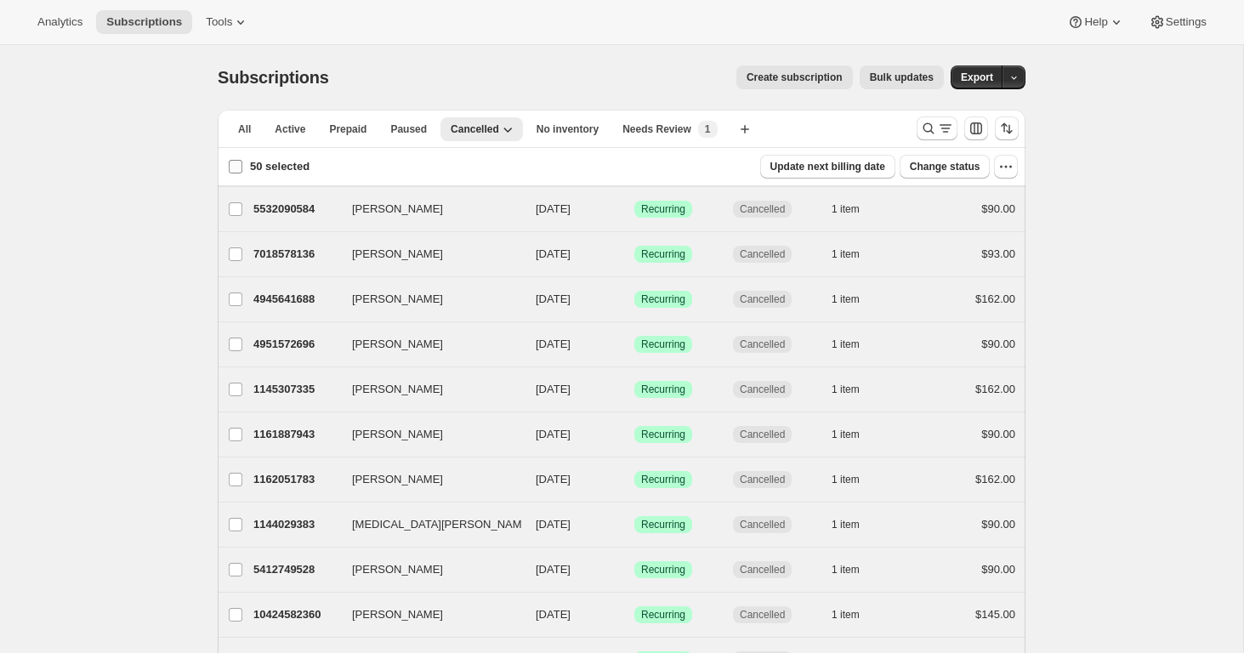
checkbox input "false"
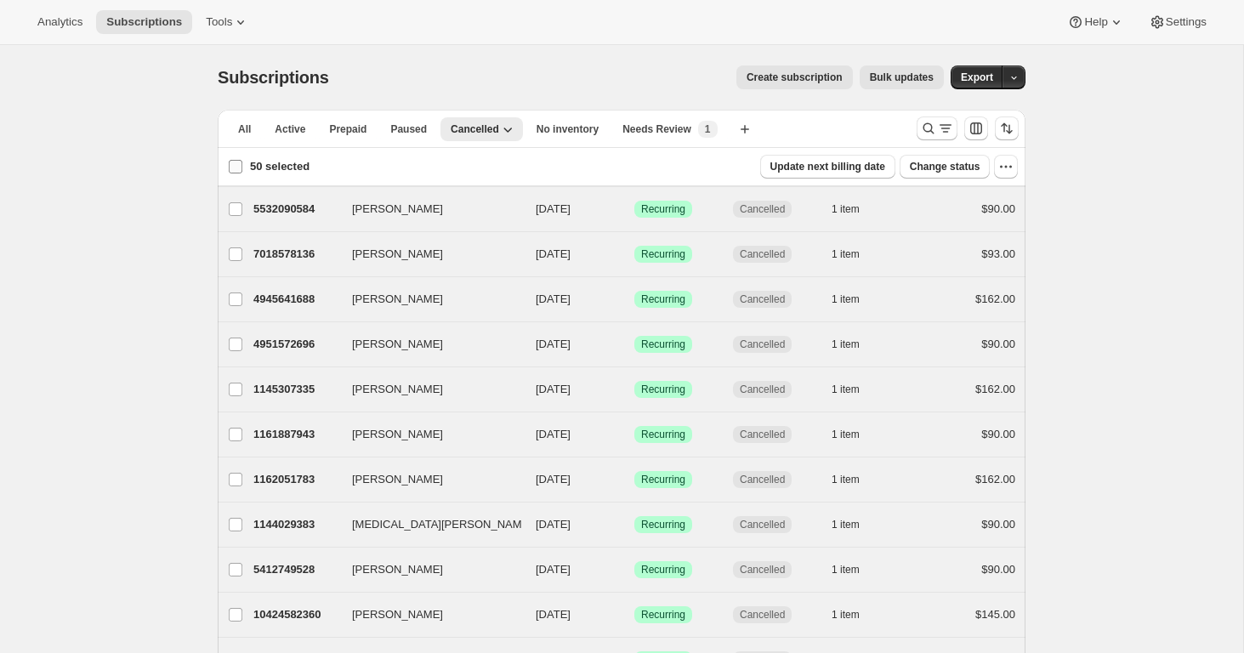
checkbox input "false"
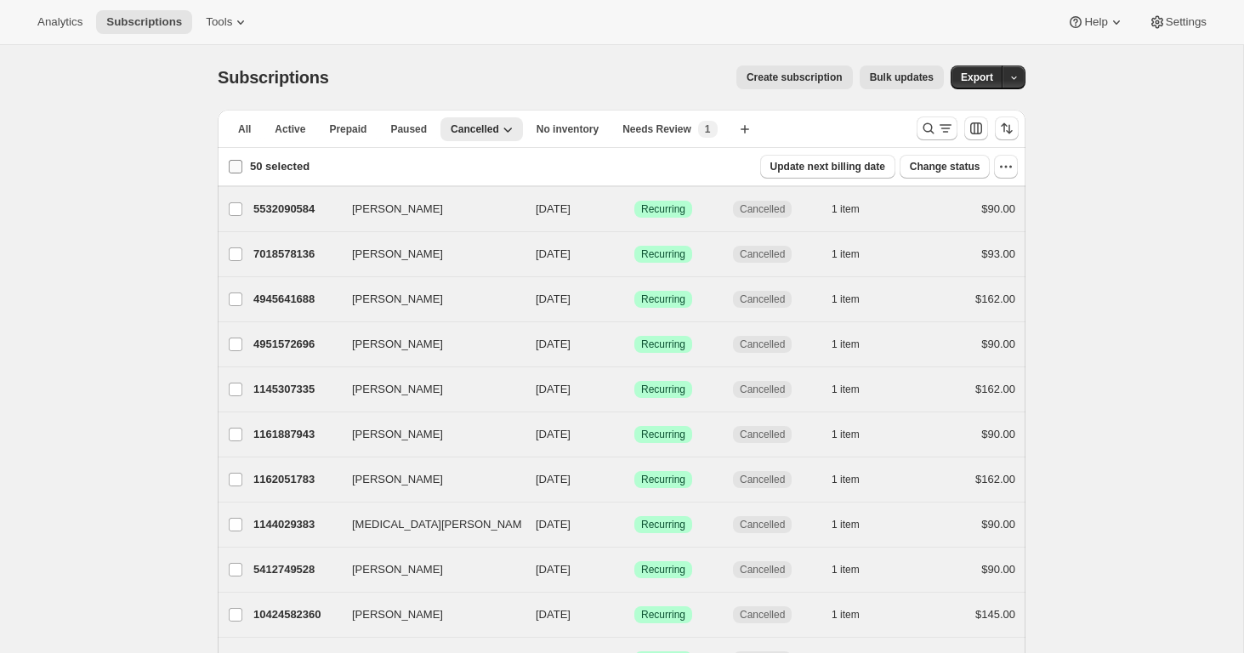
checkbox input "false"
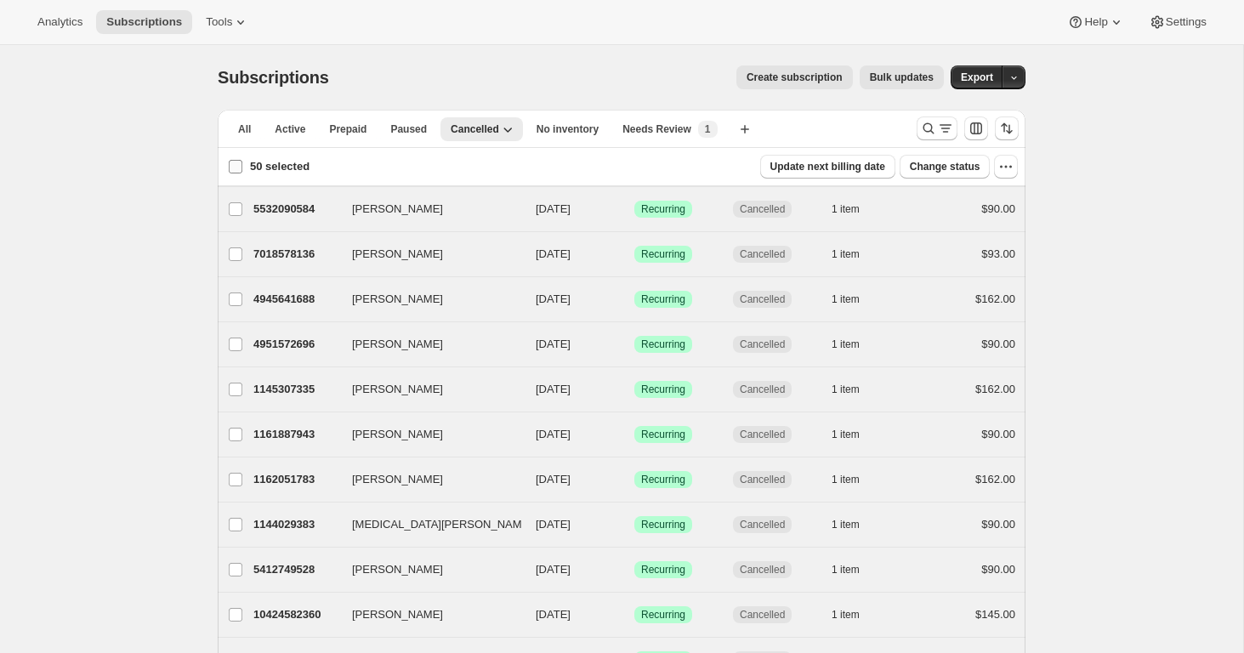
checkbox input "false"
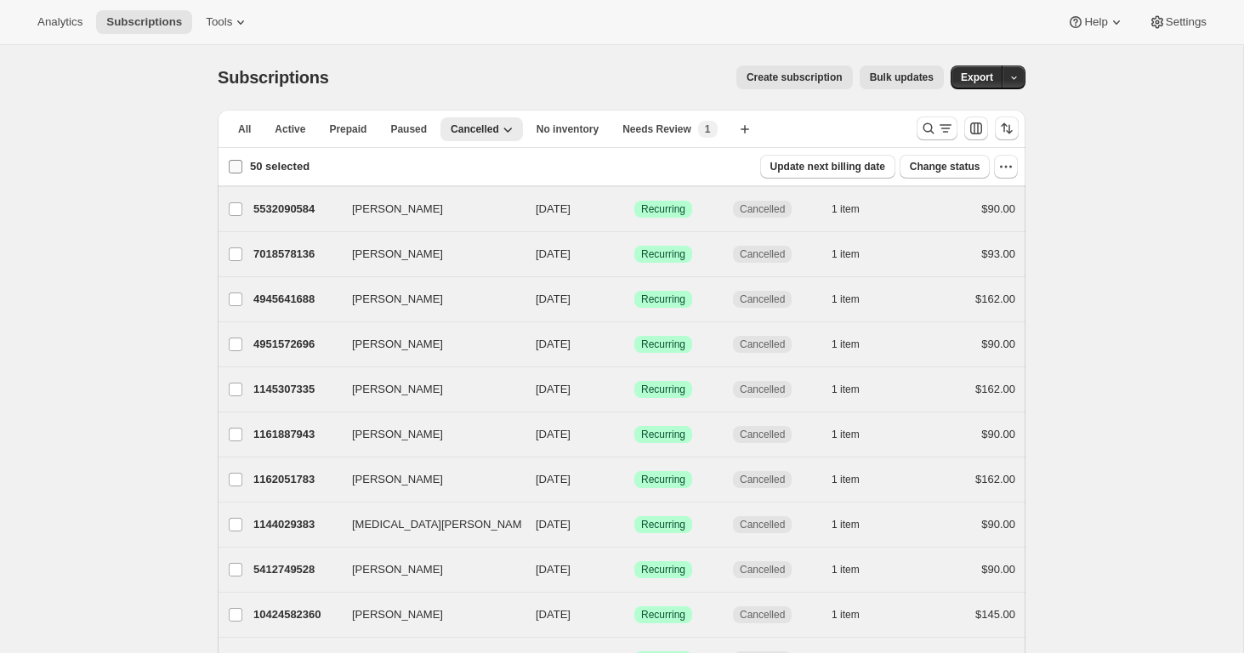
checkbox input "false"
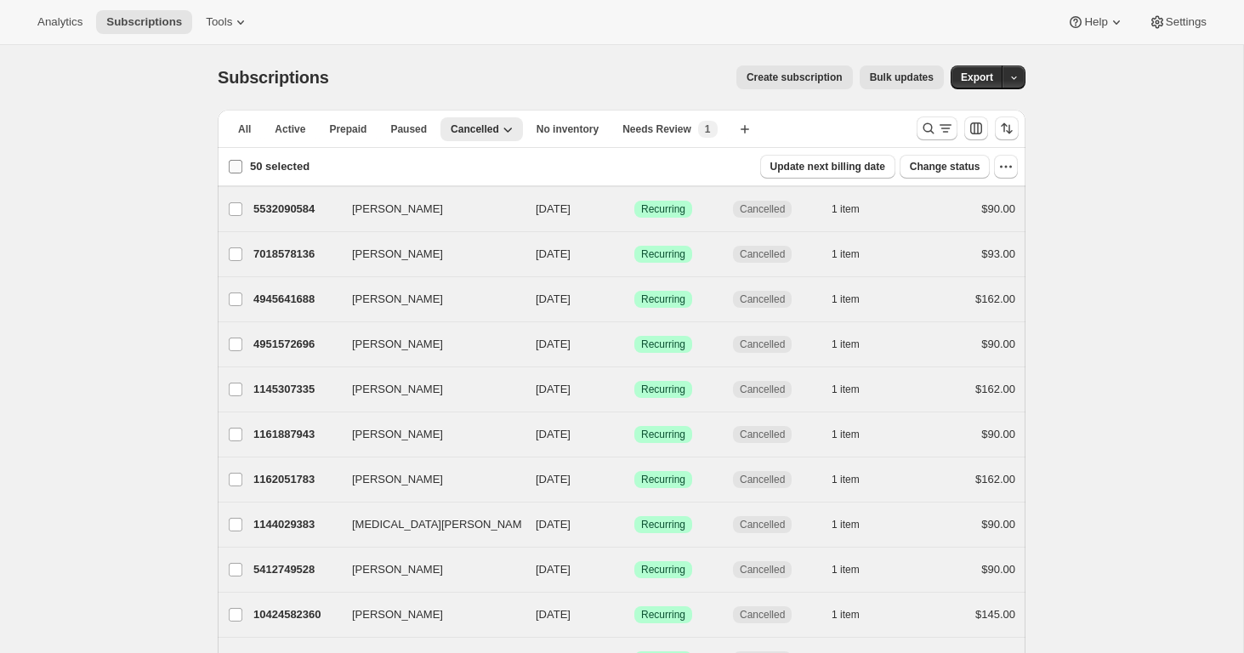
checkbox input "false"
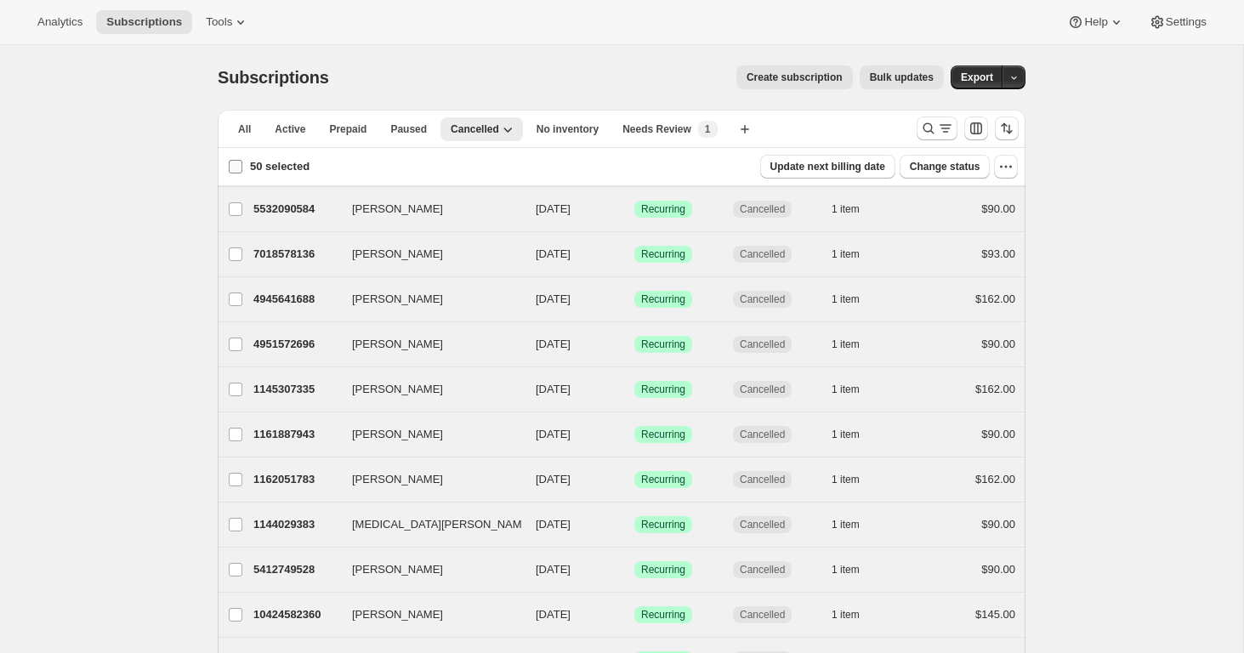
checkbox input "false"
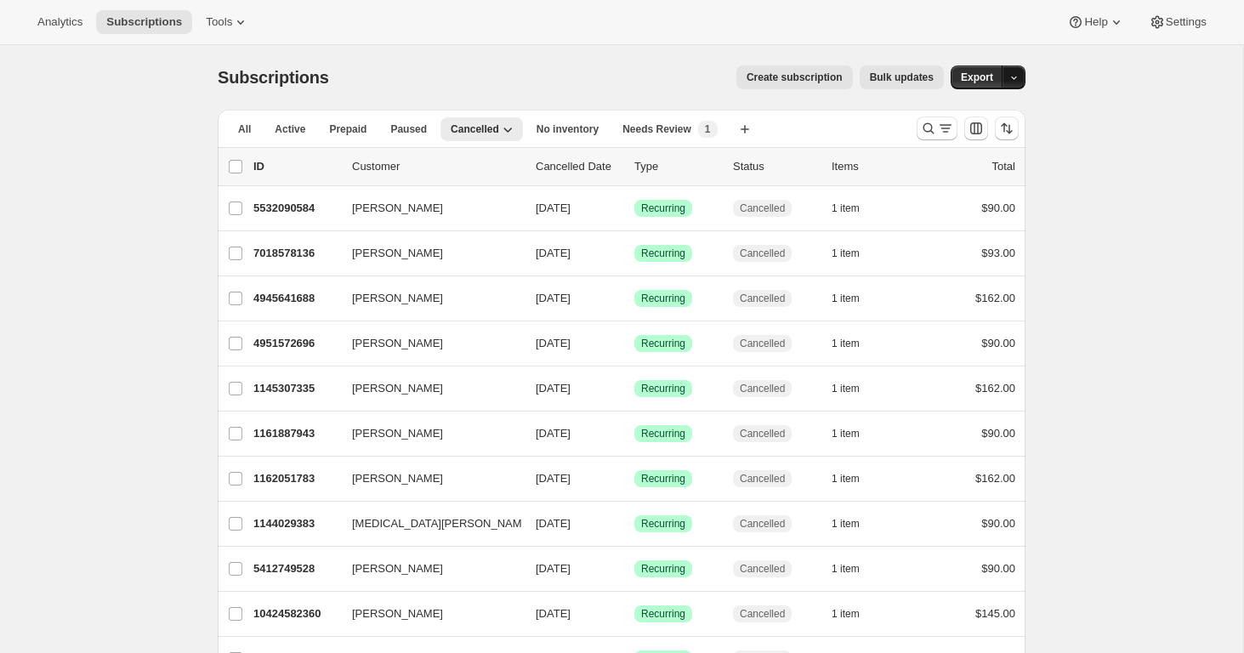
click at [1016, 76] on icon "button" at bounding box center [1014, 77] width 11 height 11
click at [972, 202] on span "Cancellation report" at bounding box center [927, 199] width 93 height 13
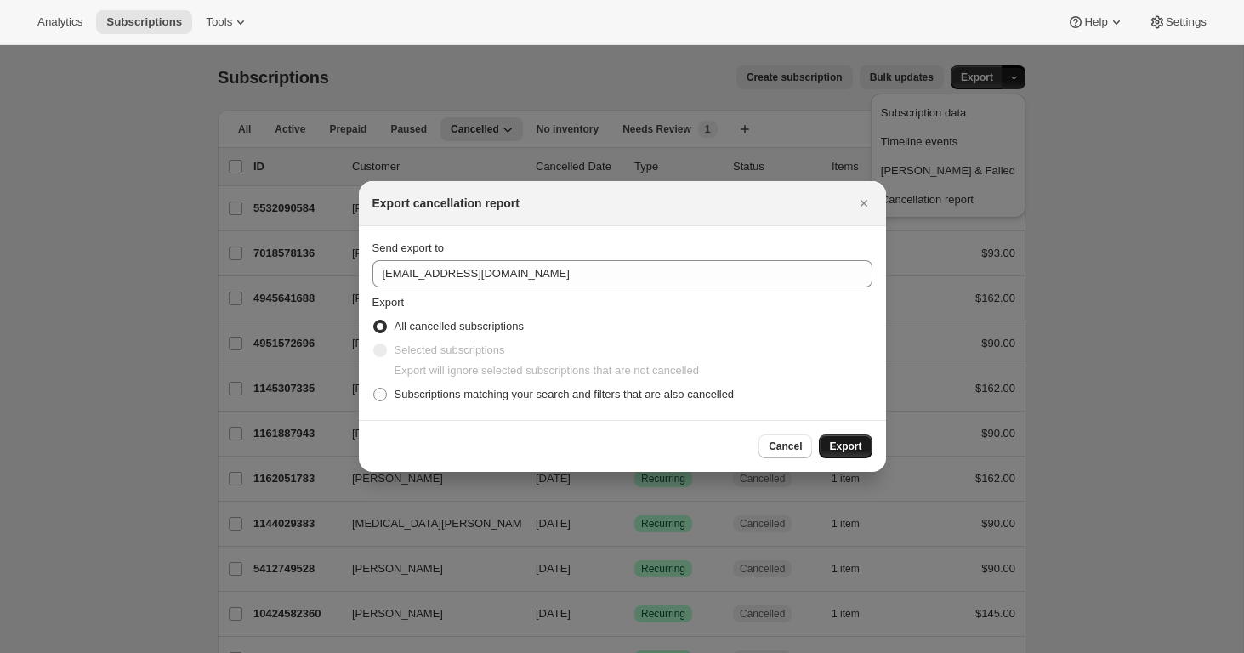
click at [848, 449] on span "Export" at bounding box center [845, 447] width 32 height 14
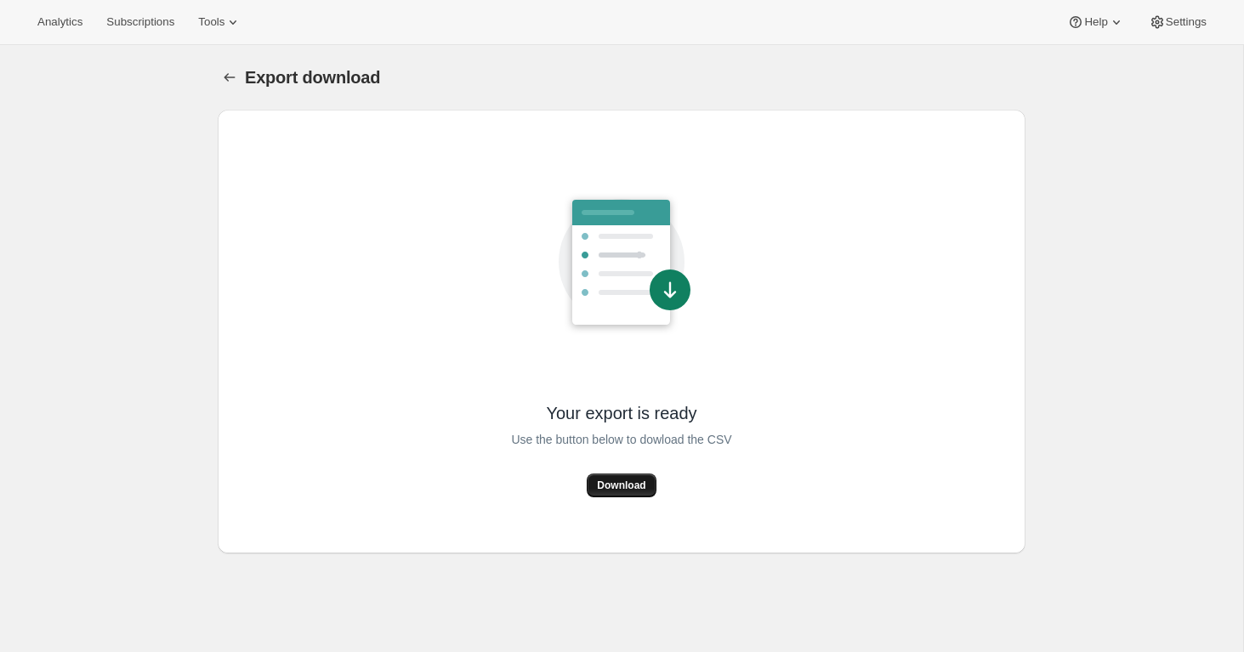
click at [629, 481] on span "Download" at bounding box center [621, 486] width 48 height 14
